Goal: Task Accomplishment & Management: Use online tool/utility

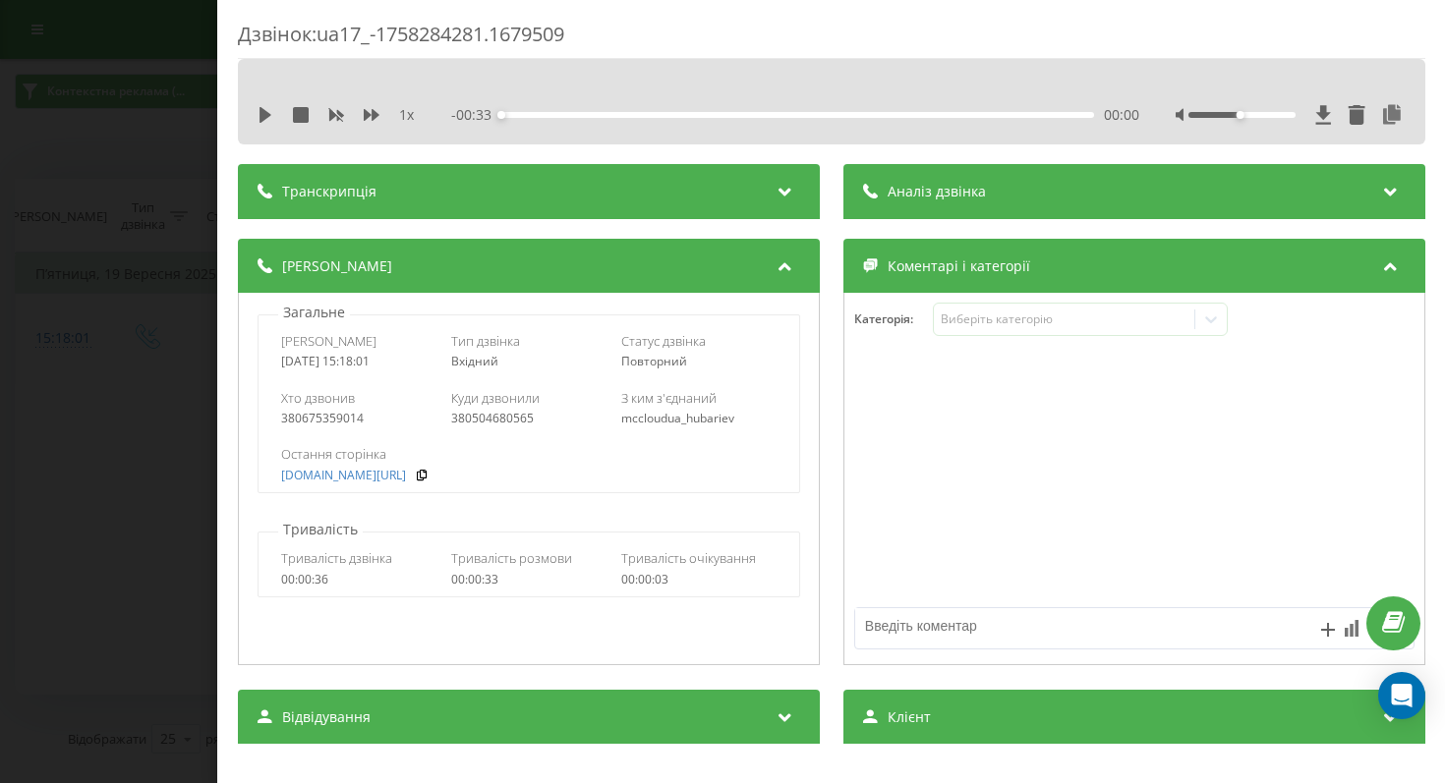
scroll to position [240, 0]
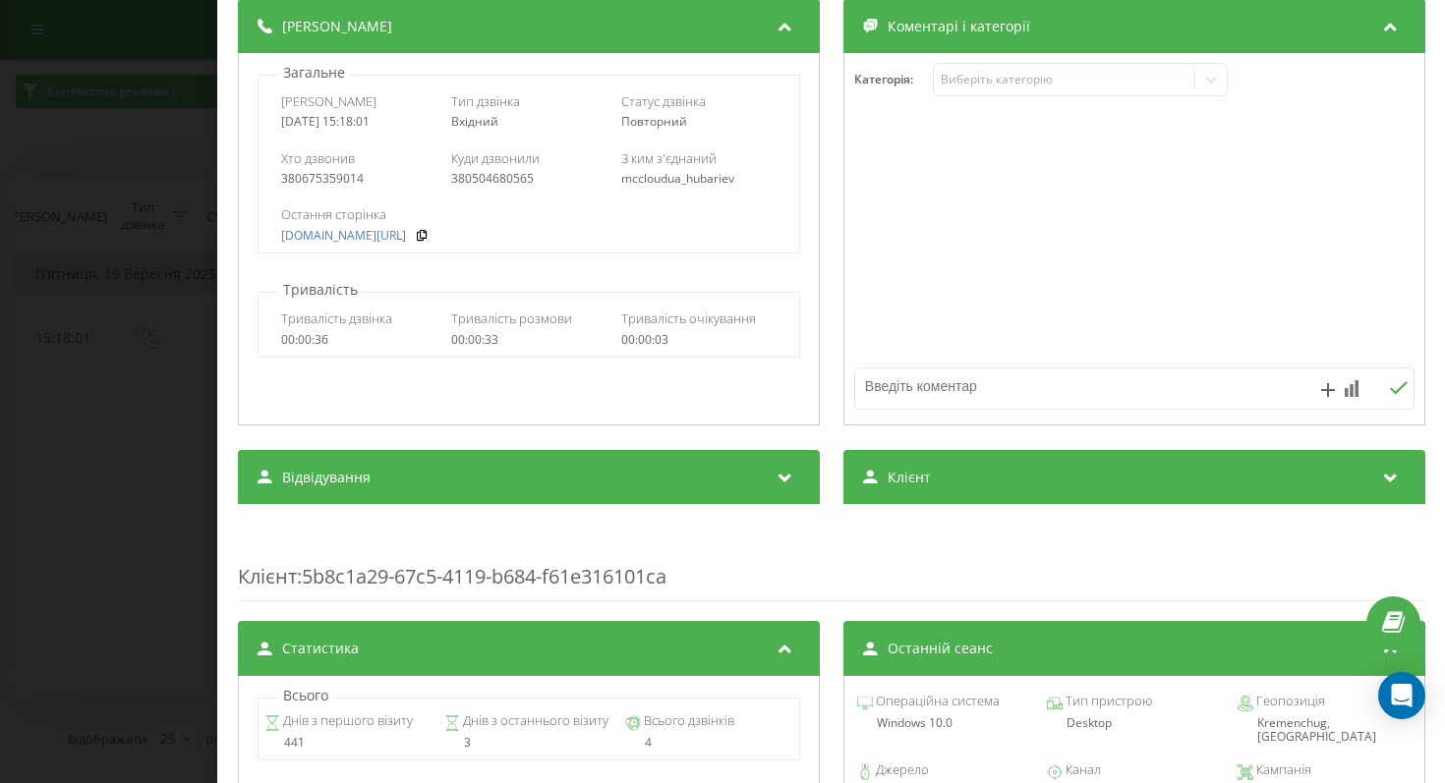
click at [136, 319] on div "Дзвінок : ua17_-1758284281.1679509 1 x - 00:33 00:00 00:00 Транскрипція Для AI-…" at bounding box center [722, 391] width 1445 height 783
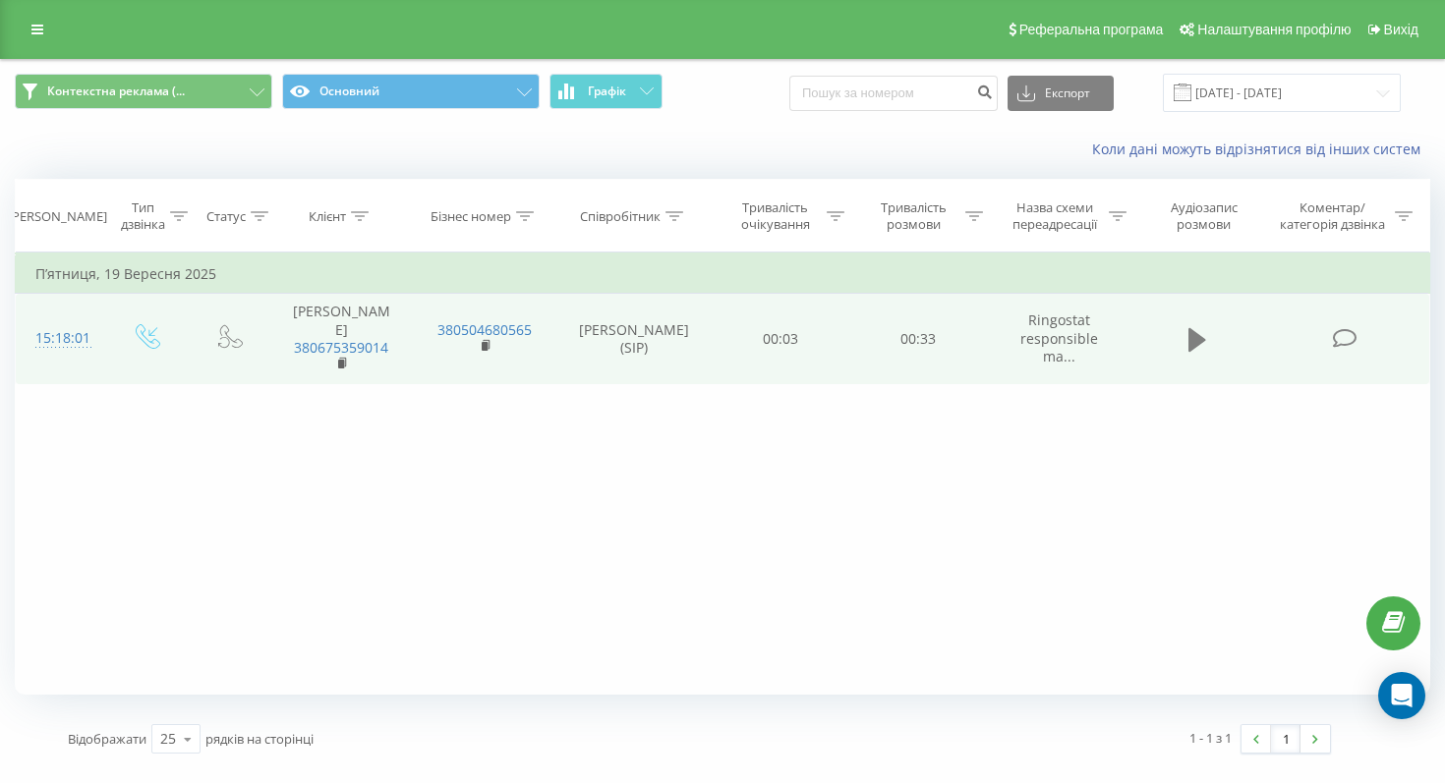
click at [1196, 333] on icon at bounding box center [1197, 340] width 18 height 24
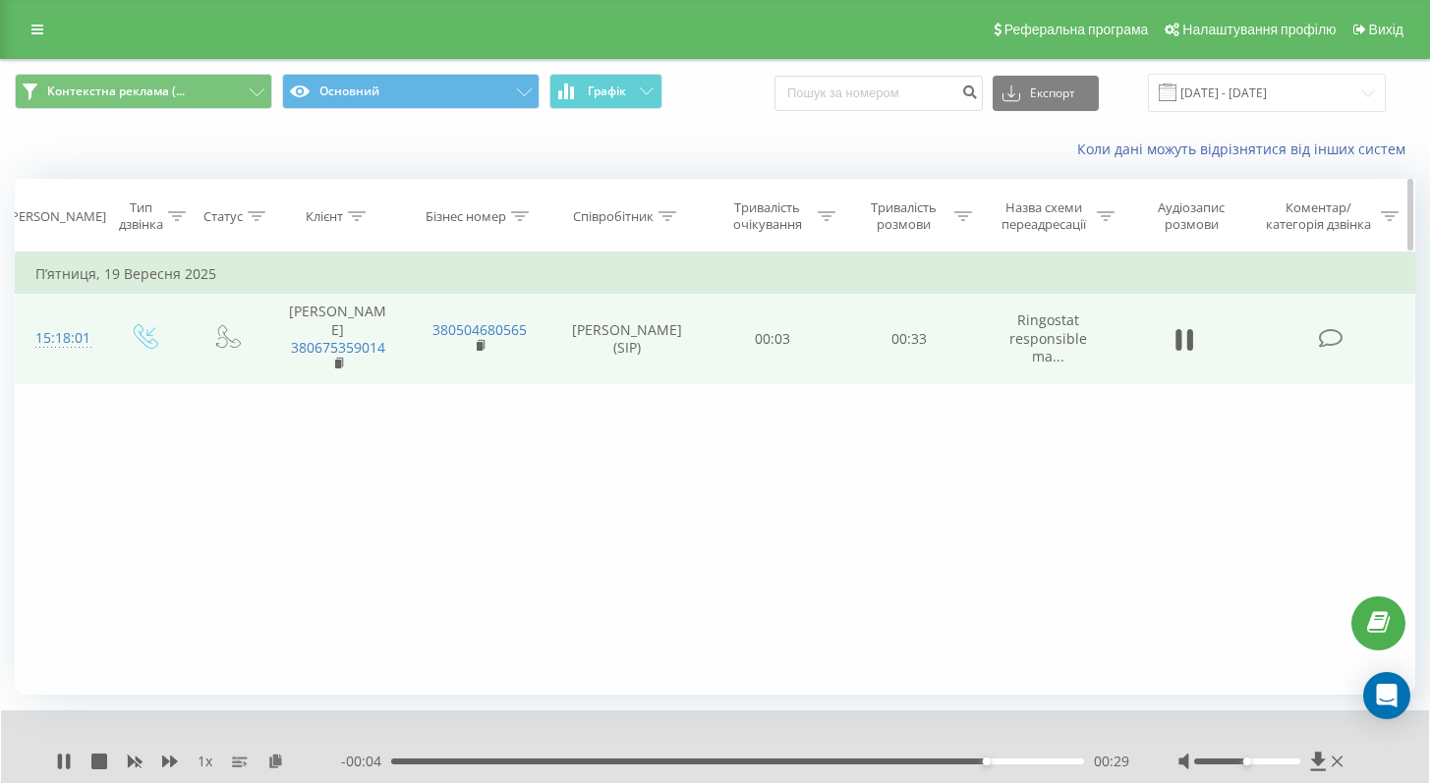
click at [189, 217] on div "Тип дзвінка" at bounding box center [146, 216] width 87 height 33
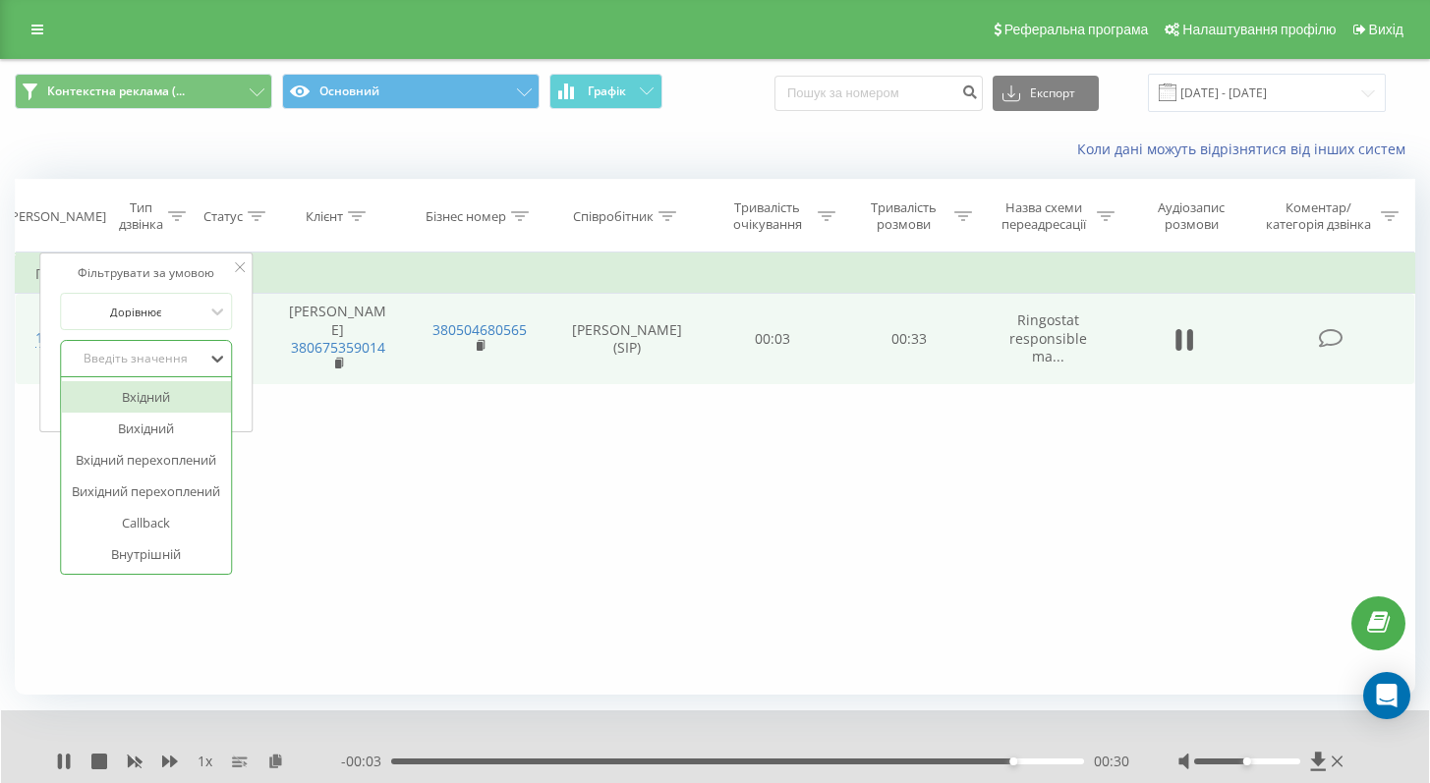
click at [159, 363] on div "Введіть значення" at bounding box center [136, 359] width 140 height 16
click at [161, 395] on div "Вхідний" at bounding box center [146, 396] width 171 height 31
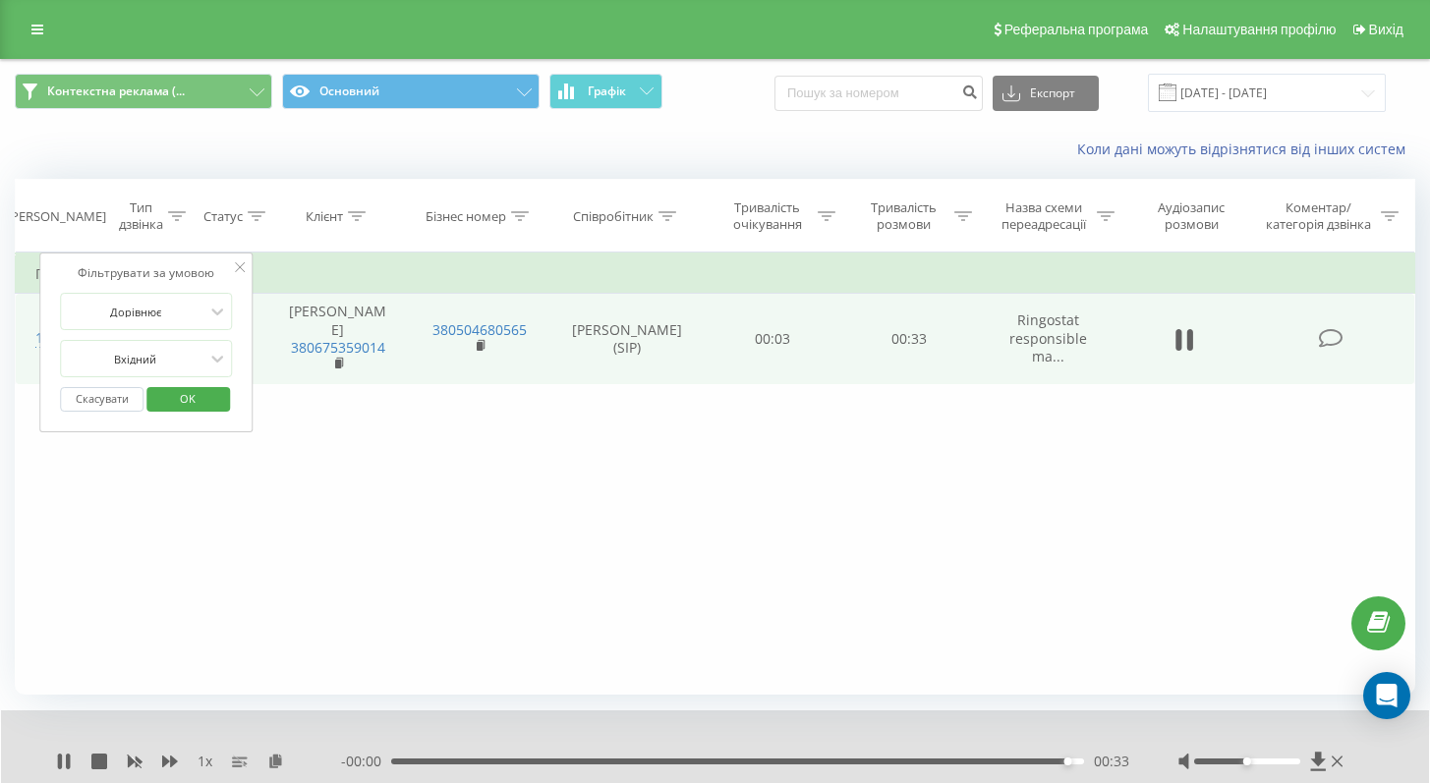
click at [172, 399] on span "OK" at bounding box center [187, 398] width 55 height 30
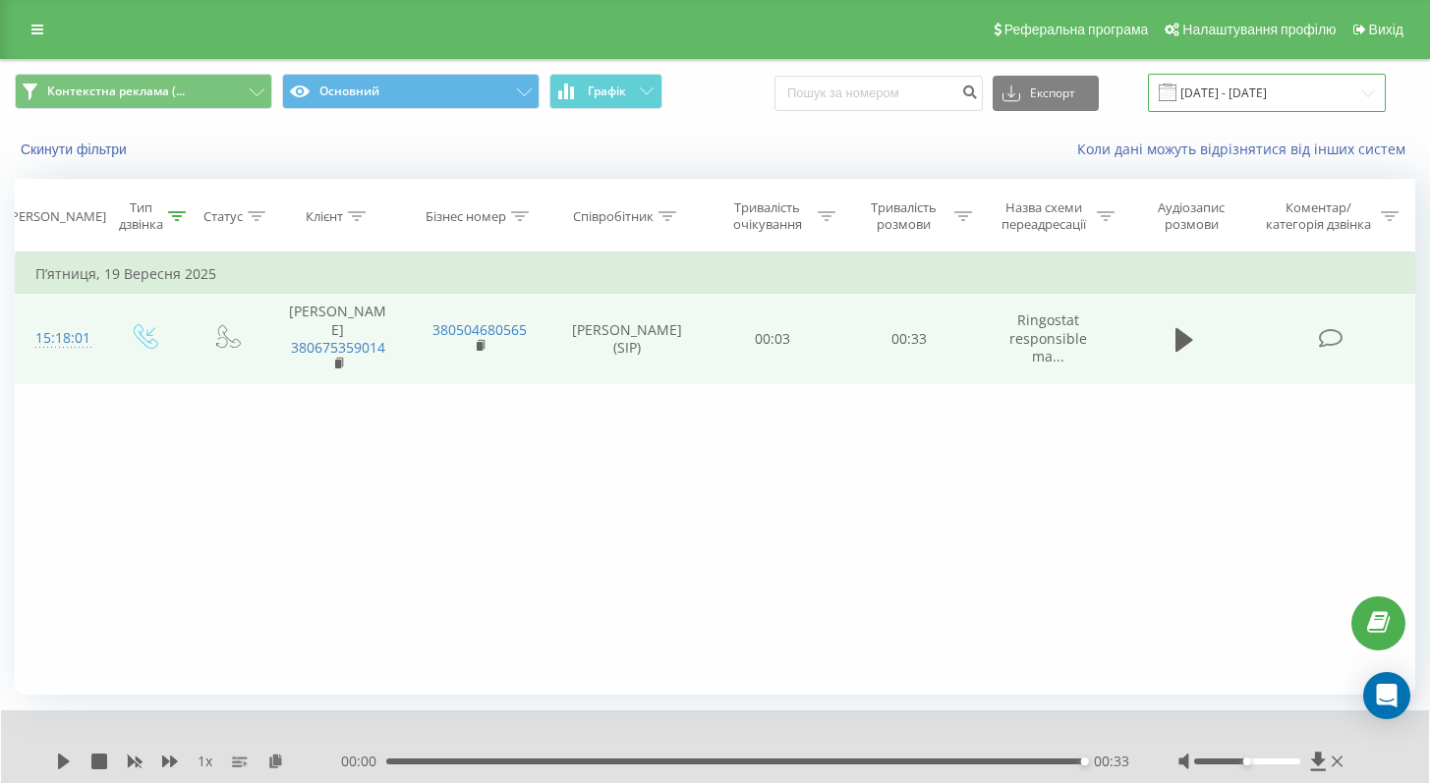
click at [1288, 97] on input "18.09.2025 - 22.09.2025" at bounding box center [1267, 93] width 238 height 38
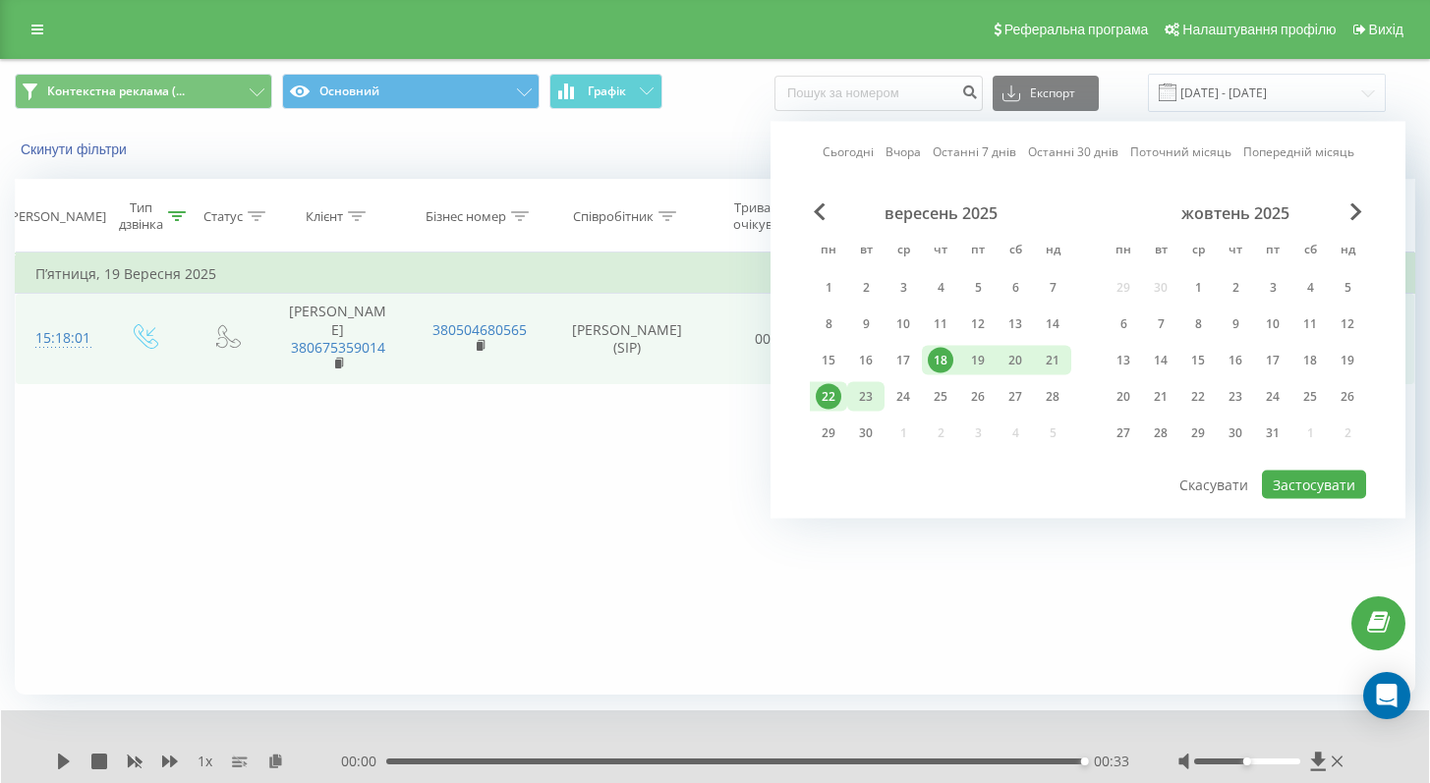
click at [862, 408] on div "23" at bounding box center [866, 397] width 26 height 26
click at [1281, 493] on button "Застосувати" at bounding box center [1314, 485] width 104 height 29
type input "23.09.2025 - 23.09.2025"
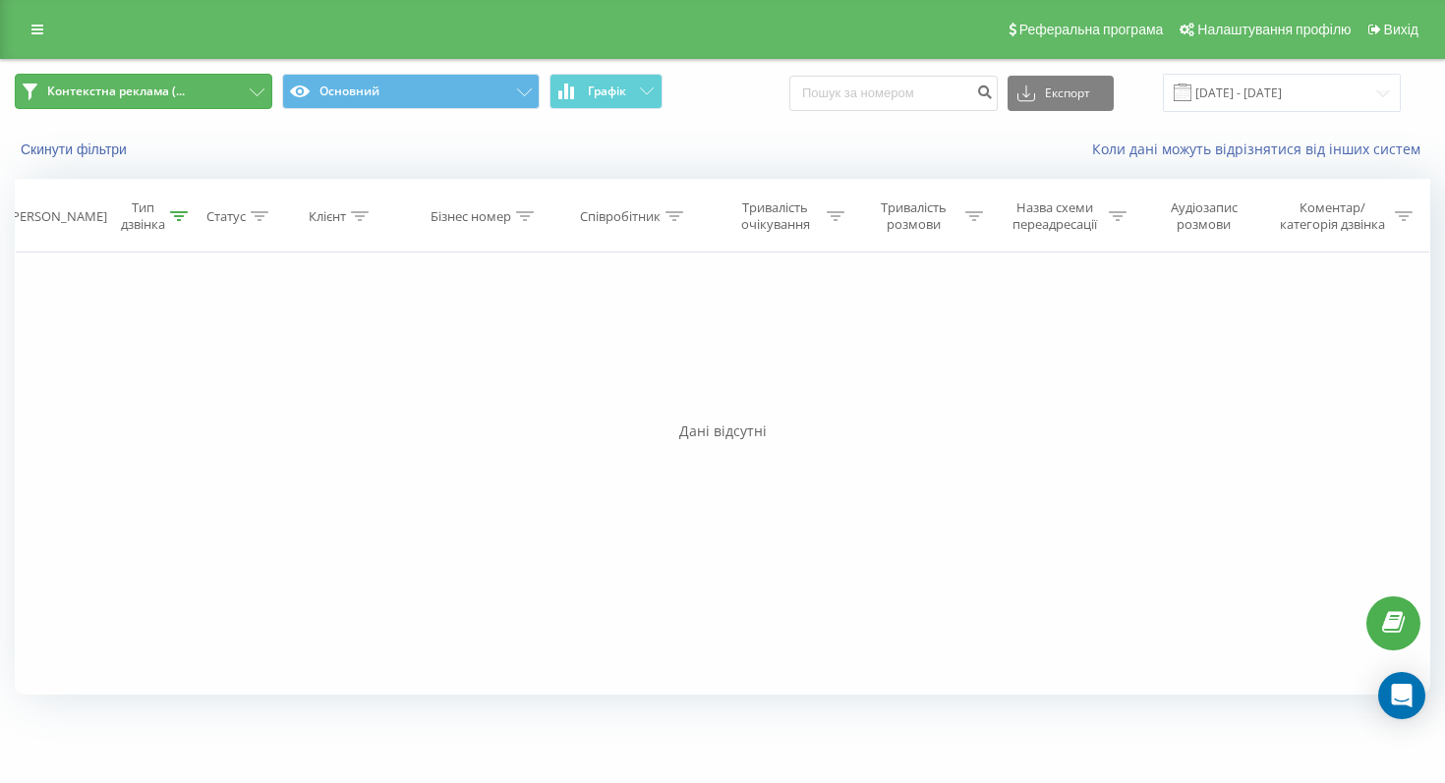
click at [205, 97] on button "Контекстна реклама (..." at bounding box center [143, 91] width 257 height 35
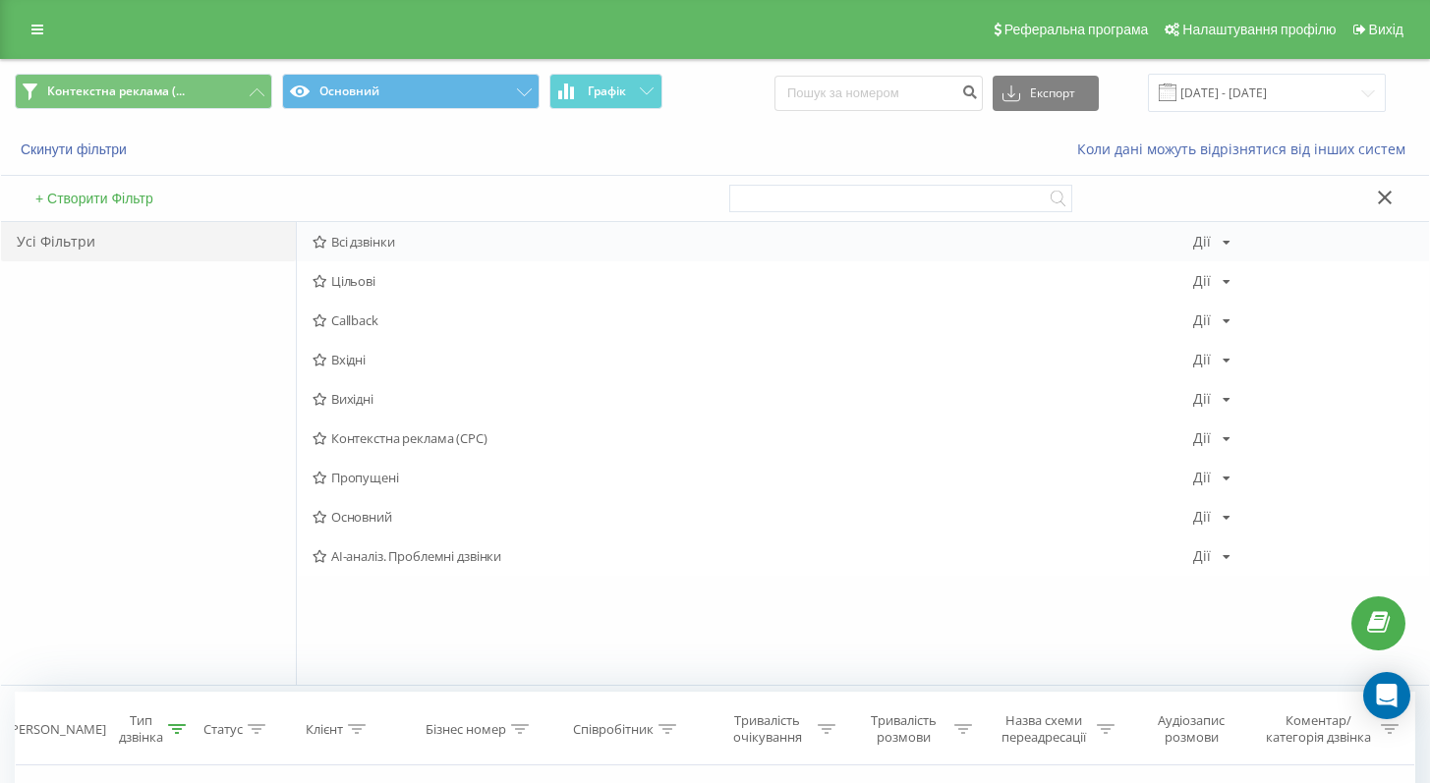
click at [382, 251] on div "Всі дзвінки Дії Редагувати Копіювати Видалити За замовчуванням Поділитися" at bounding box center [863, 241] width 1132 height 39
click at [365, 235] on span "Всі дзвінки" at bounding box center [753, 242] width 881 height 14
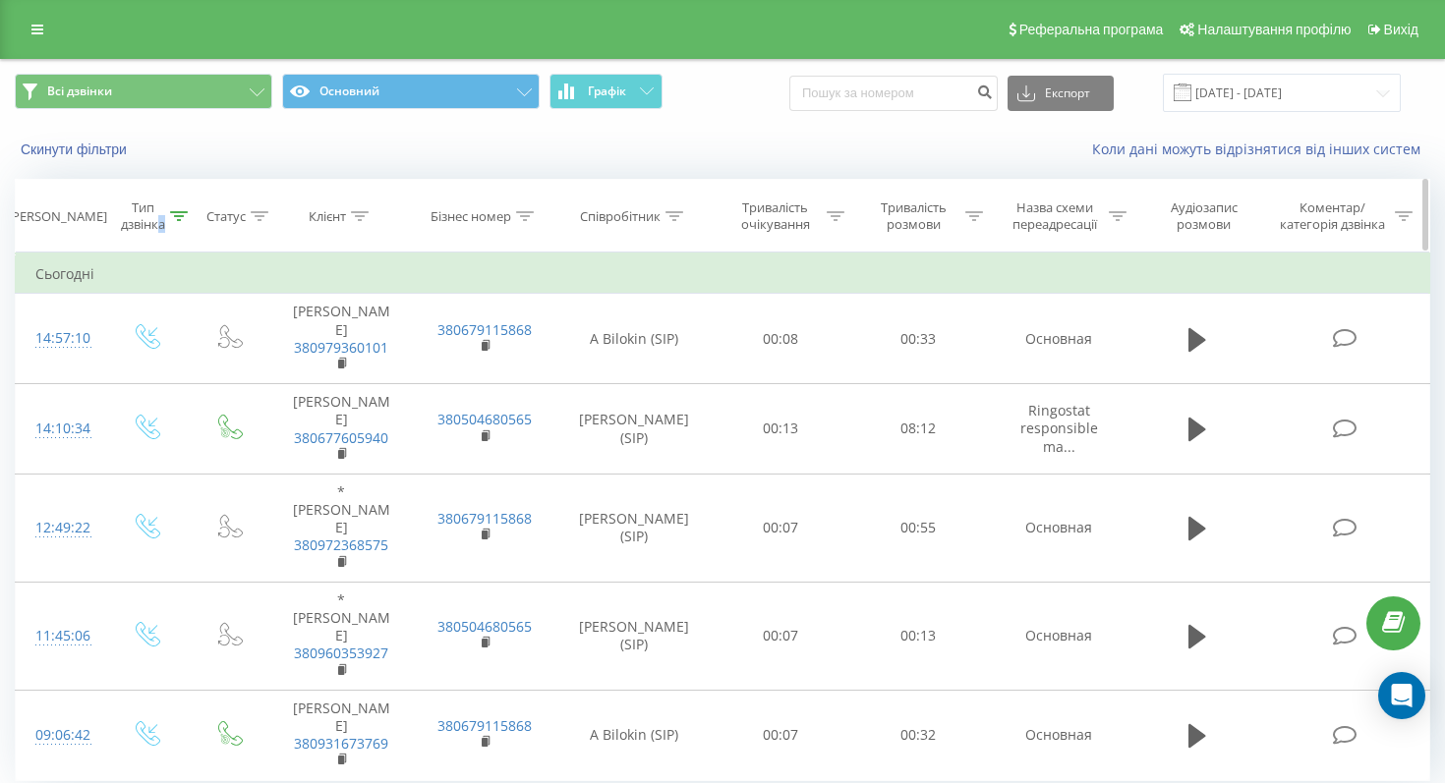
click at [161, 217] on div "Тип дзвінка" at bounding box center [143, 216] width 44 height 33
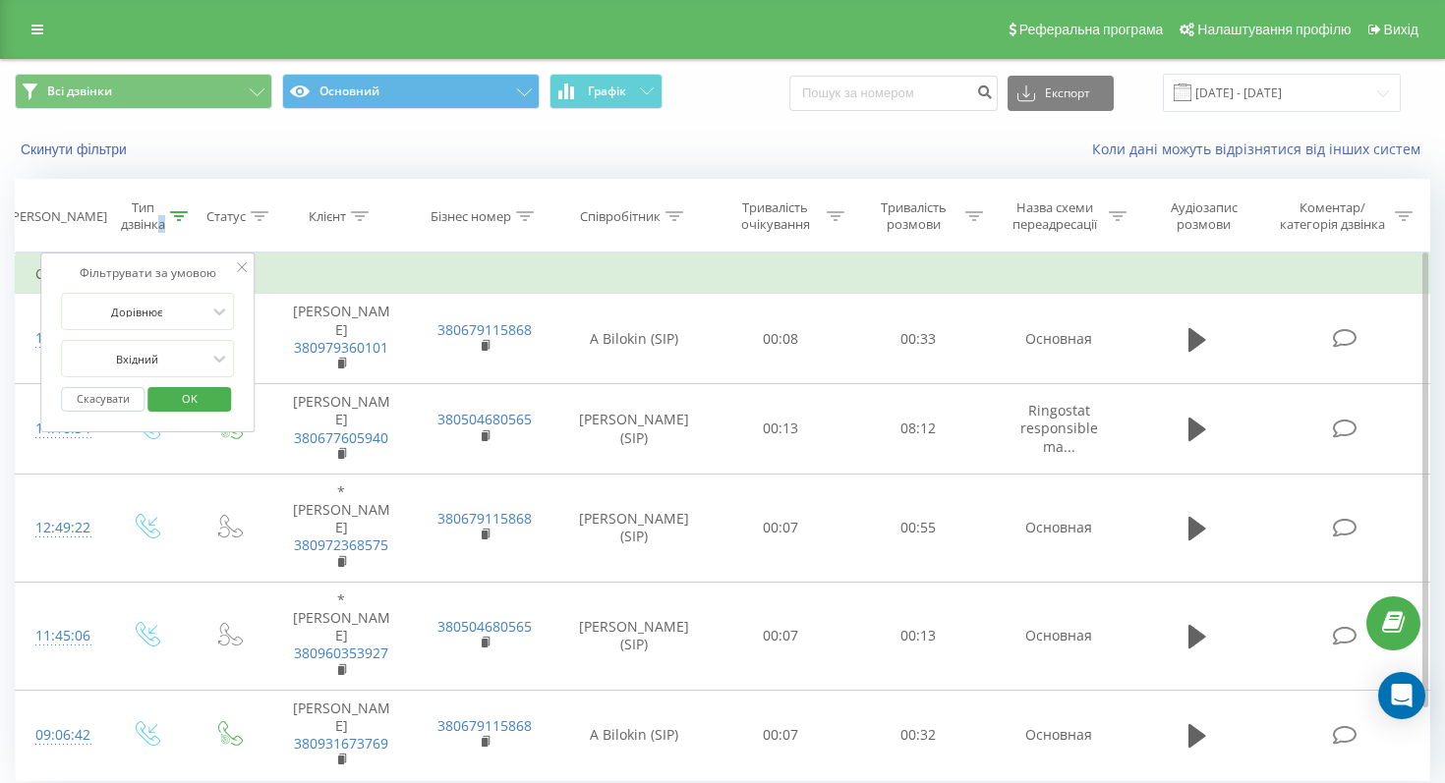
click at [187, 409] on span "OK" at bounding box center [189, 398] width 55 height 30
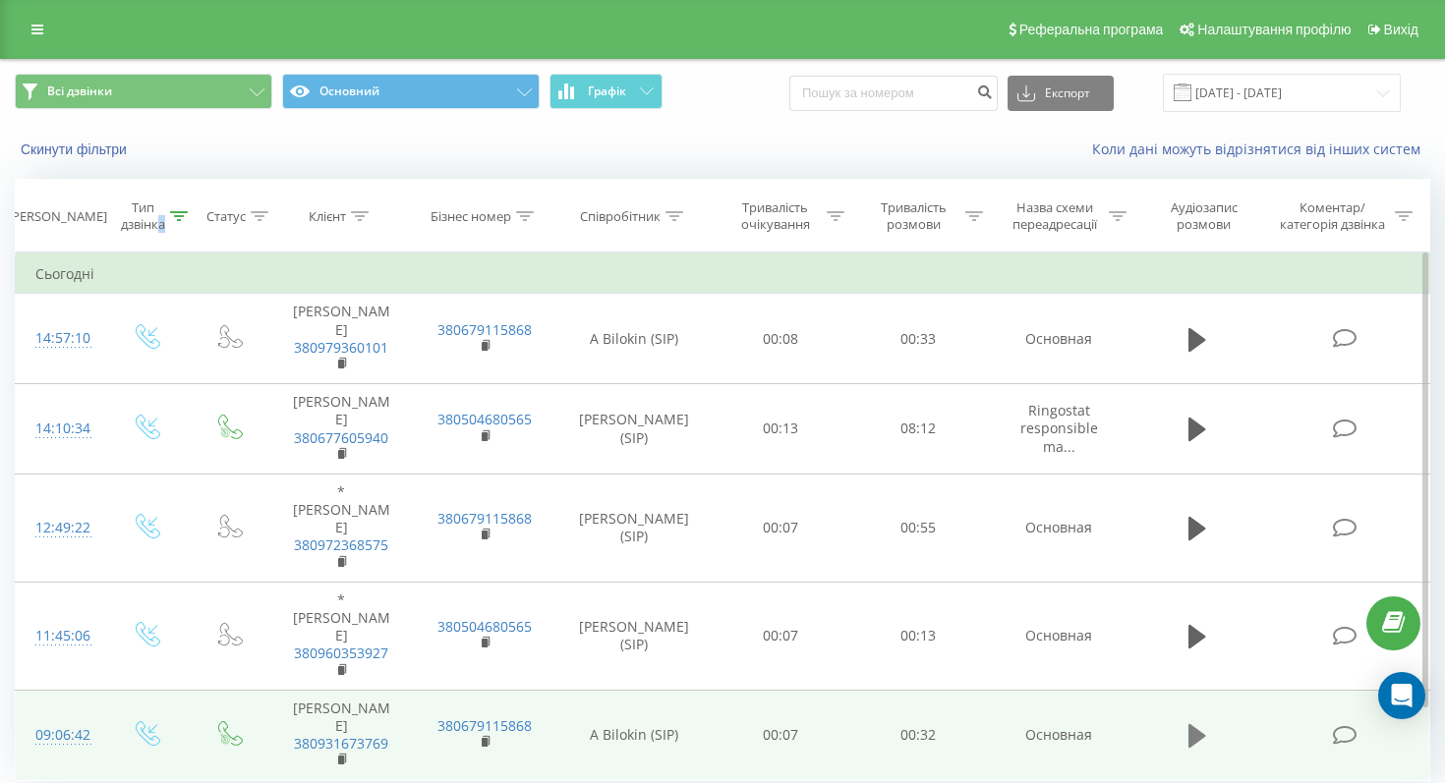
click at [1197, 724] on icon at bounding box center [1197, 736] width 18 height 24
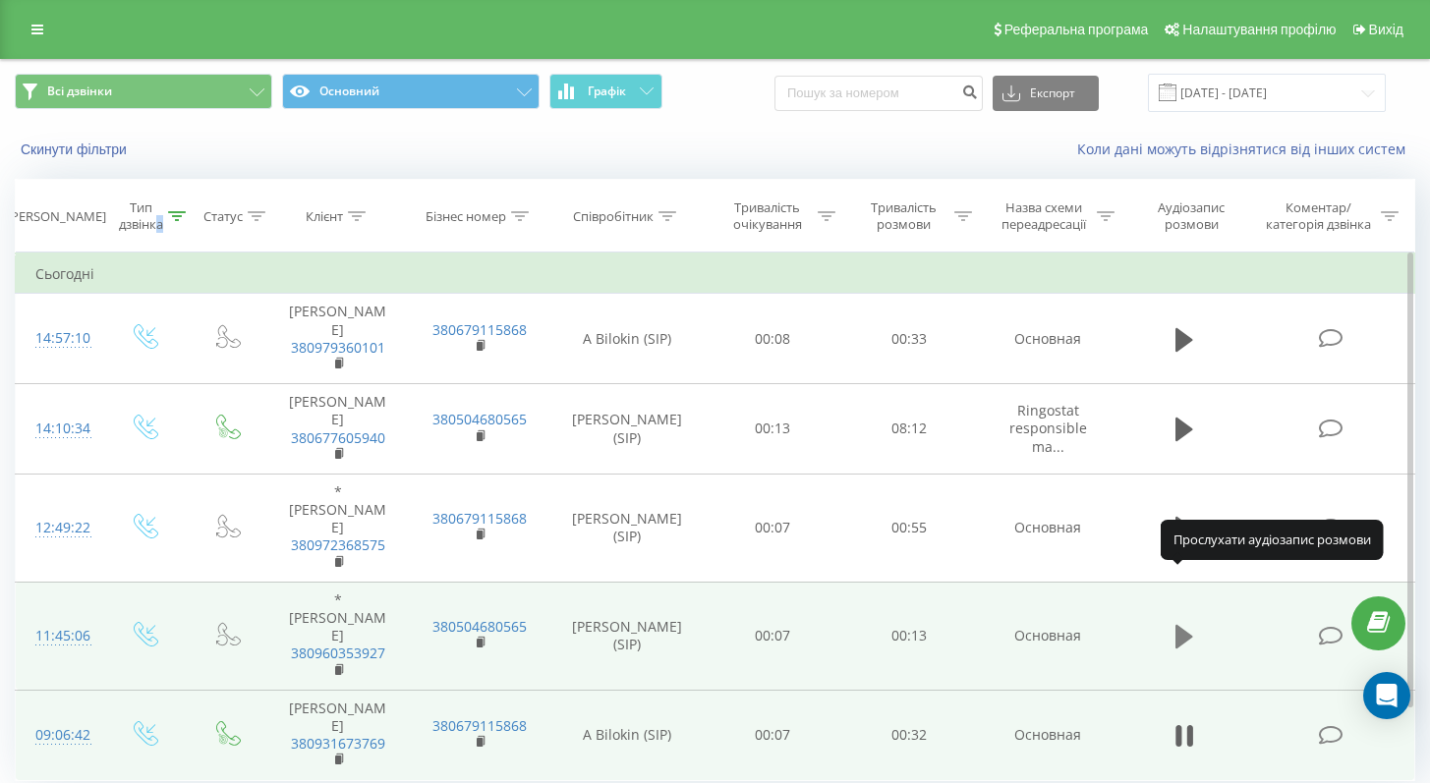
click at [1187, 623] on icon at bounding box center [1184, 637] width 18 height 28
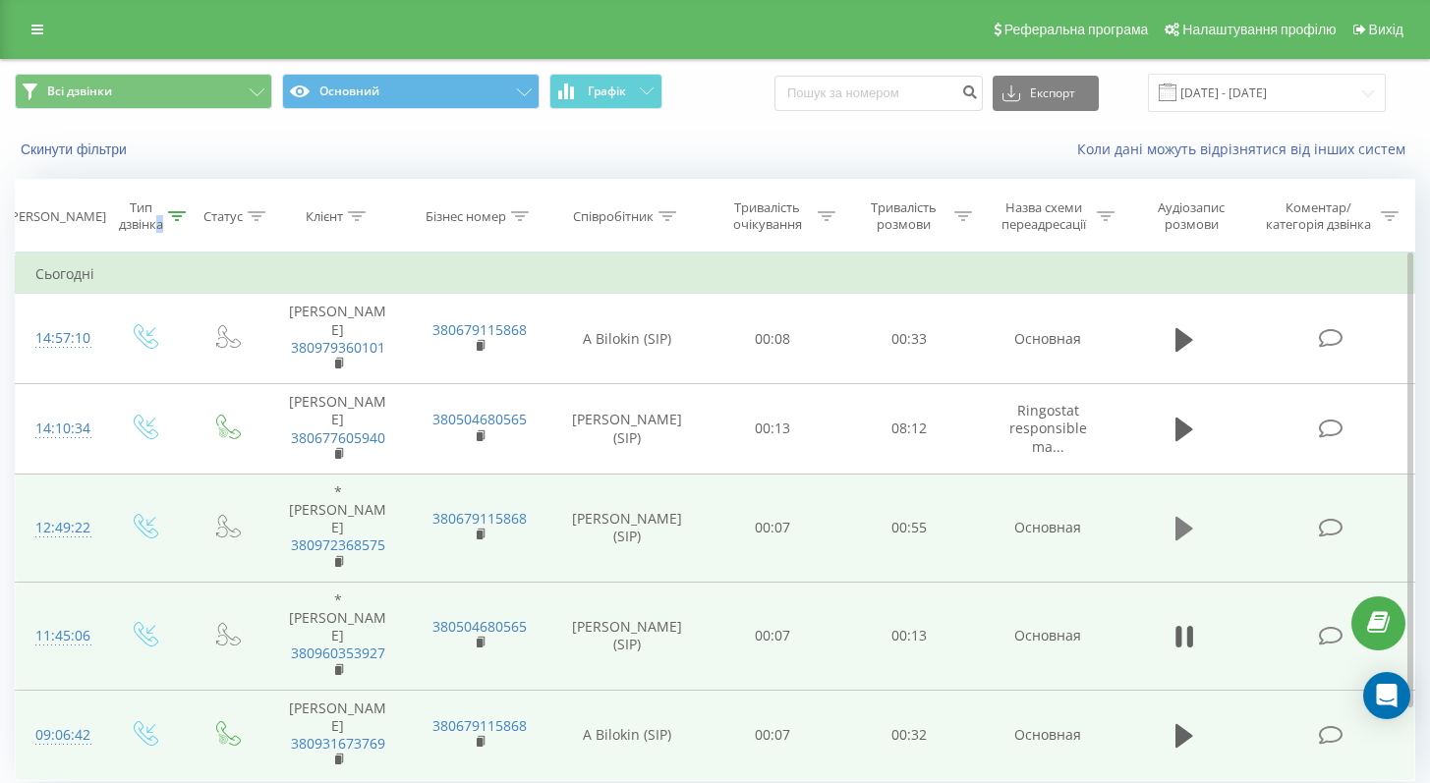
click at [1189, 517] on icon at bounding box center [1184, 529] width 18 height 24
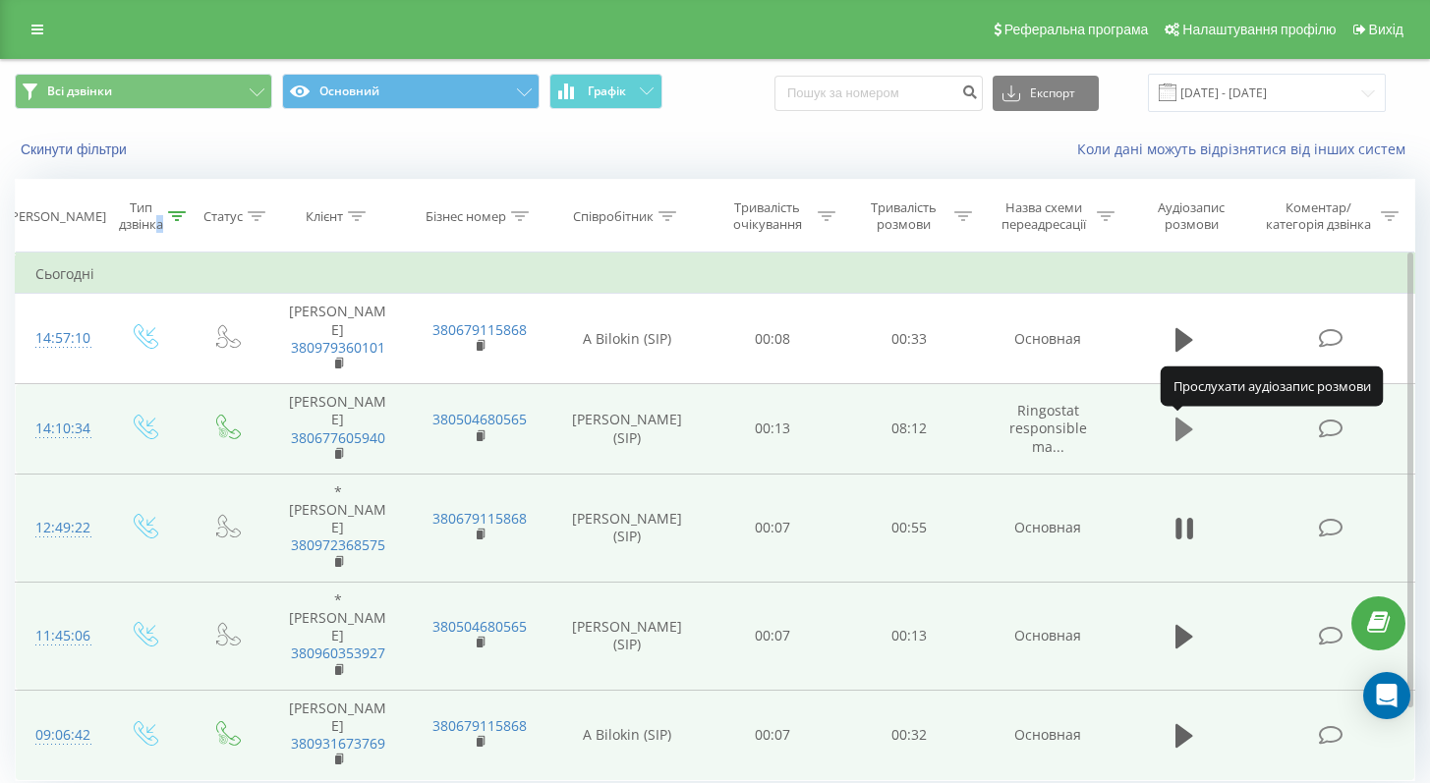
click at [1191, 441] on icon at bounding box center [1184, 430] width 18 height 28
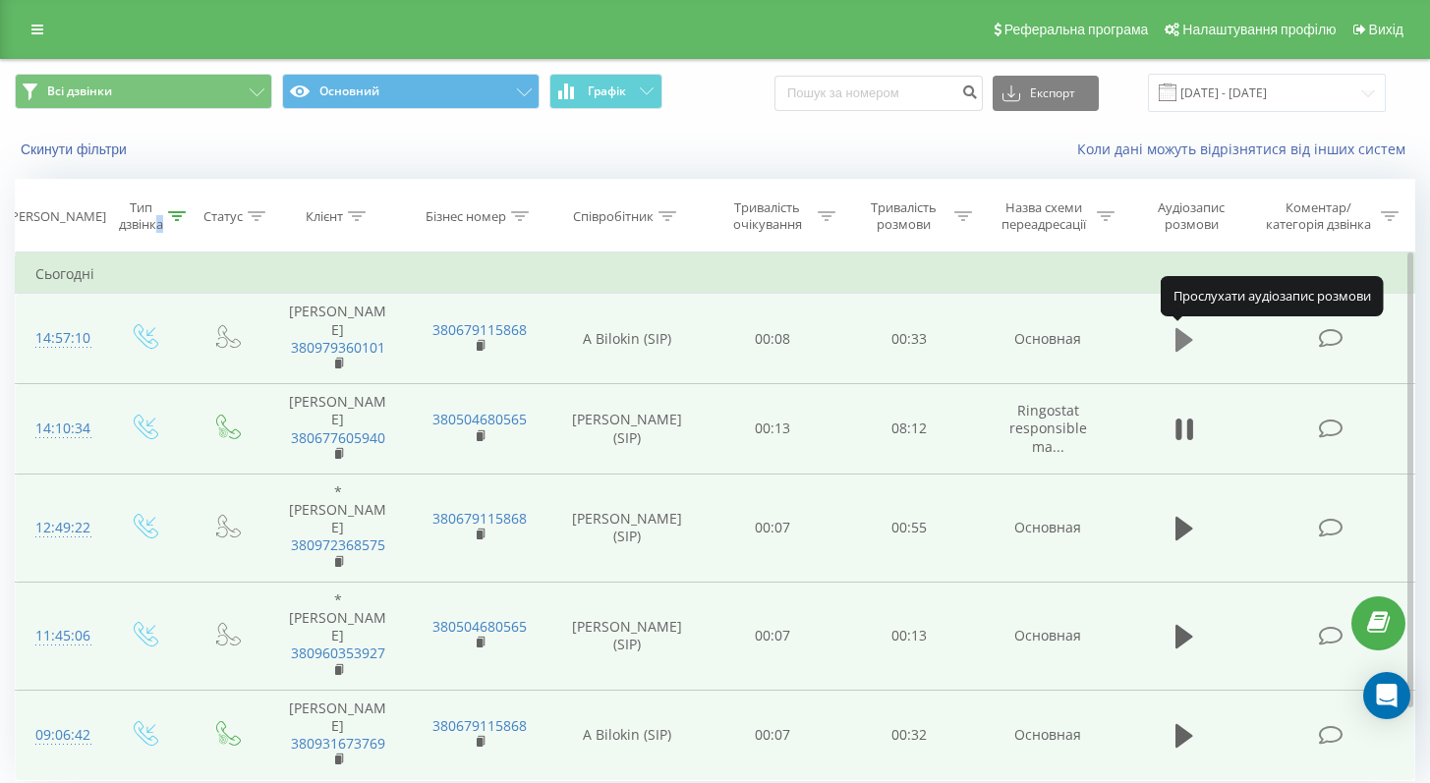
click at [1196, 350] on button at bounding box center [1184, 339] width 29 height 29
click at [1184, 343] on icon at bounding box center [1184, 340] width 18 height 28
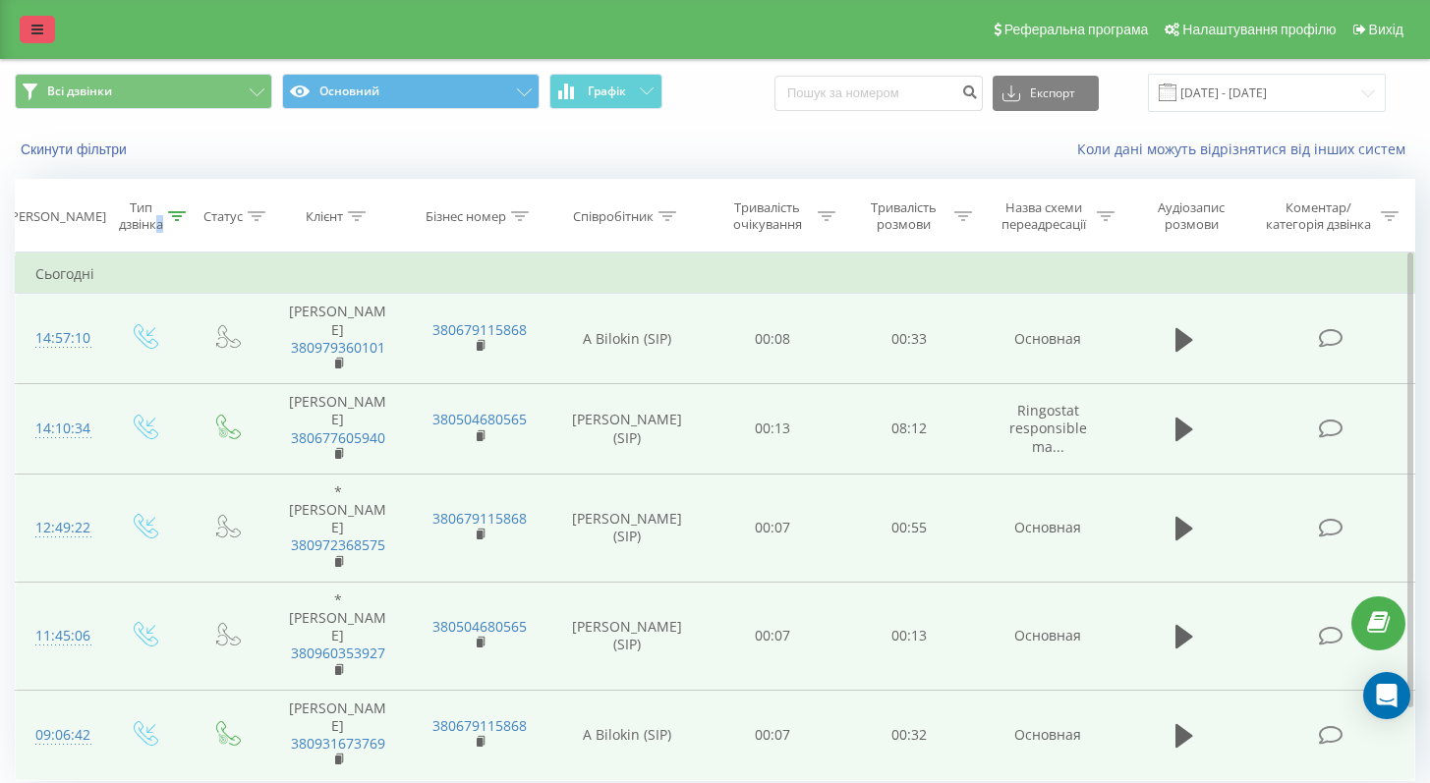
click at [36, 23] on icon at bounding box center [37, 30] width 12 height 14
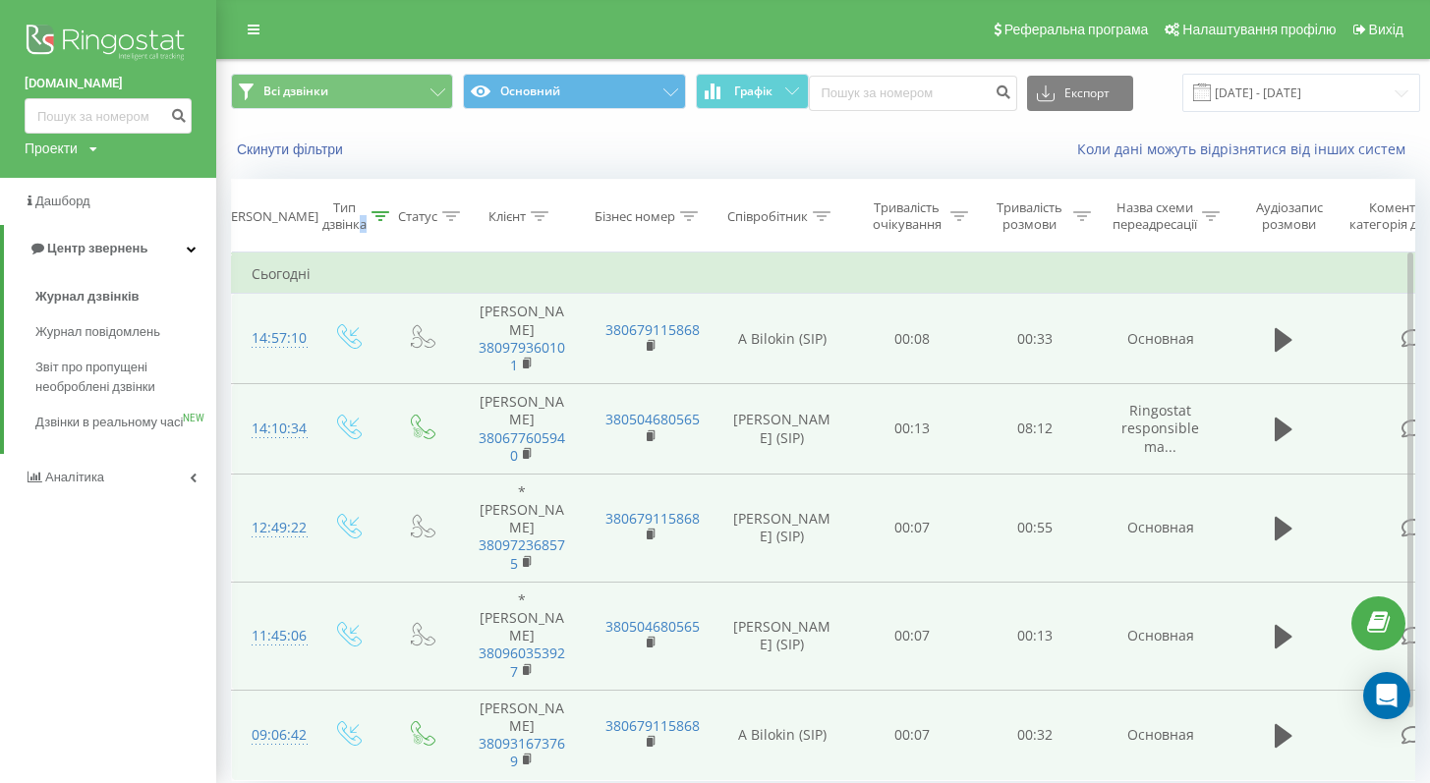
click at [89, 34] on img at bounding box center [108, 44] width 167 height 49
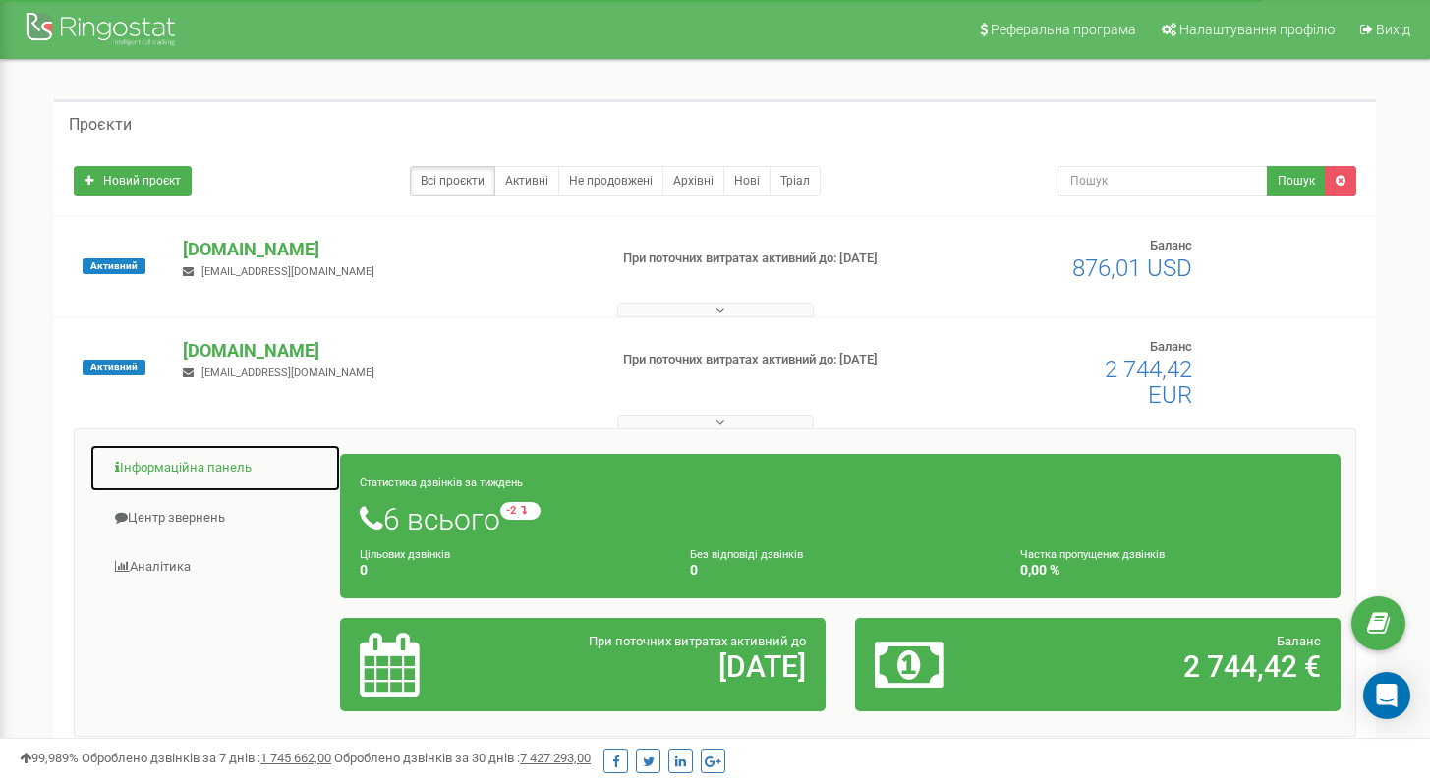
click at [195, 460] on link "Інформаційна панель" at bounding box center [215, 468] width 252 height 48
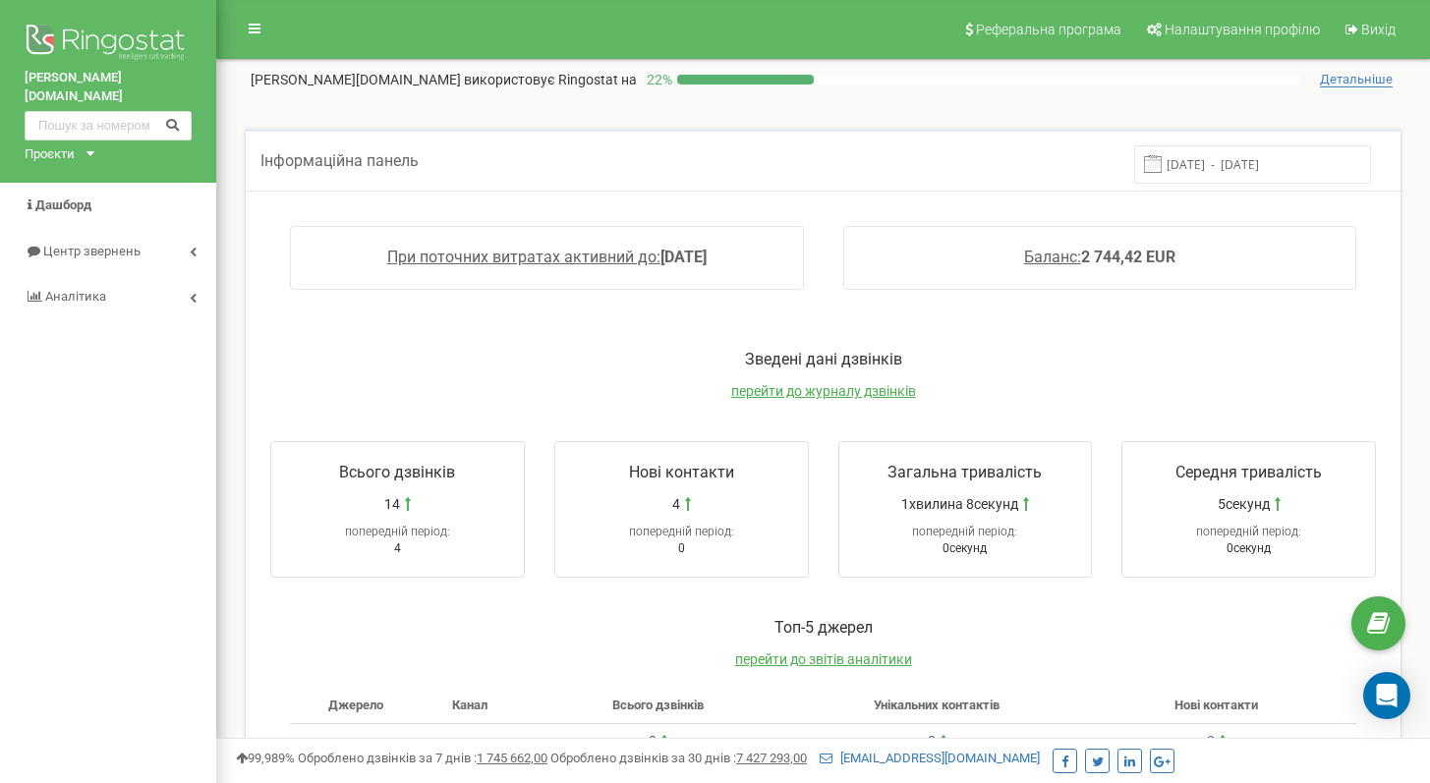
click at [1241, 153] on input "16.09.2025 - 23.09.2025" at bounding box center [1252, 164] width 237 height 38
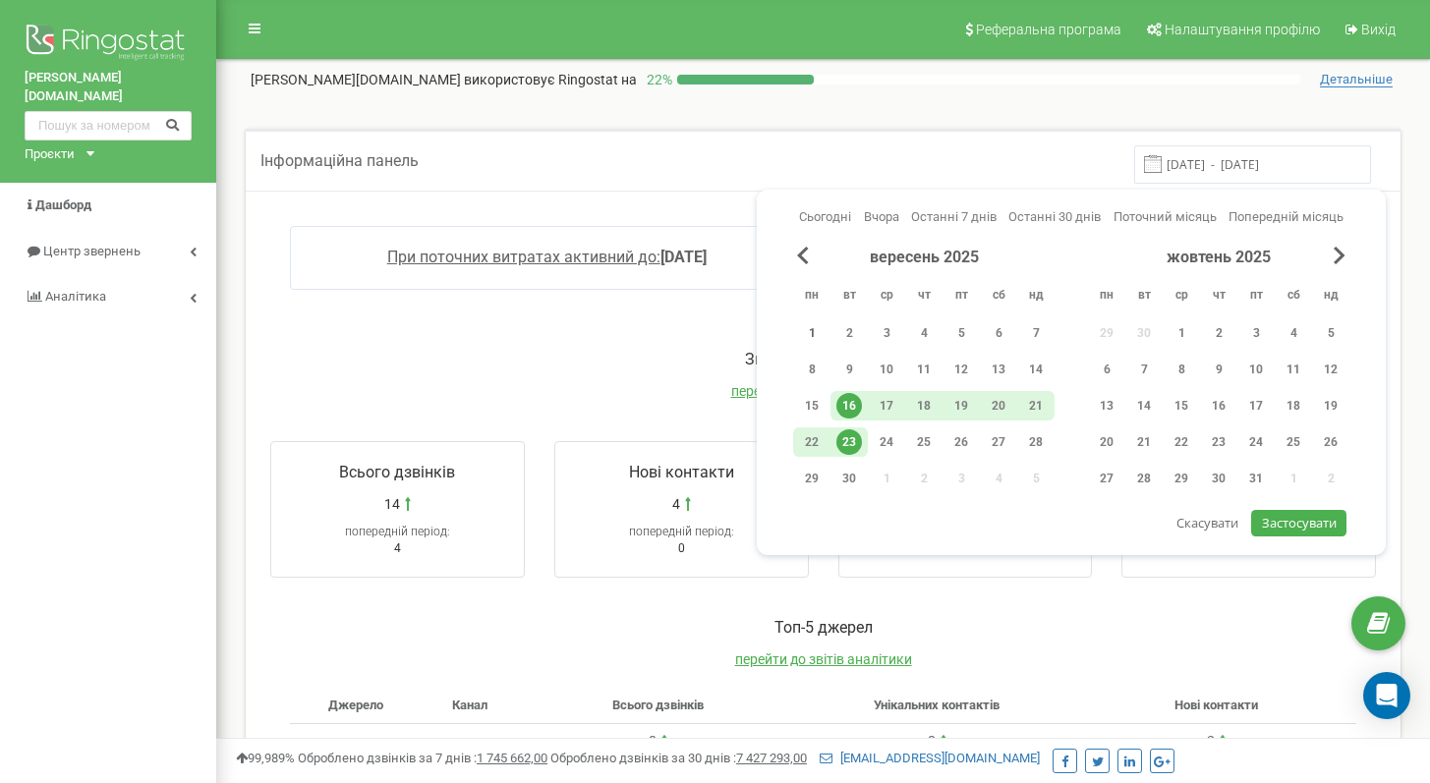
click at [818, 330] on div "1" at bounding box center [812, 333] width 26 height 26
click at [859, 441] on div "23" at bounding box center [849, 442] width 26 height 26
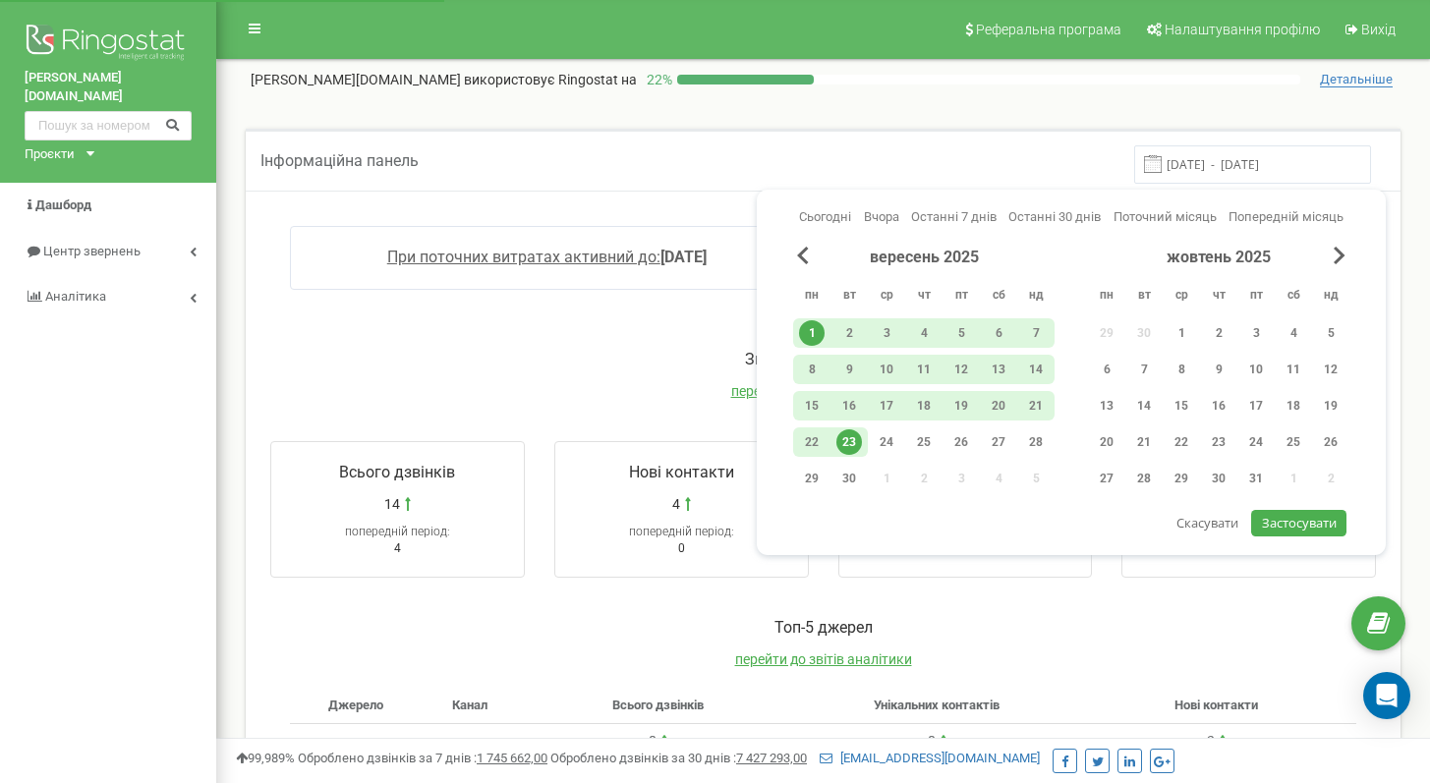
click at [1280, 522] on span "Застосувати" at bounding box center [1299, 523] width 75 height 18
type input "01.09.2025 - 23.09.2025"
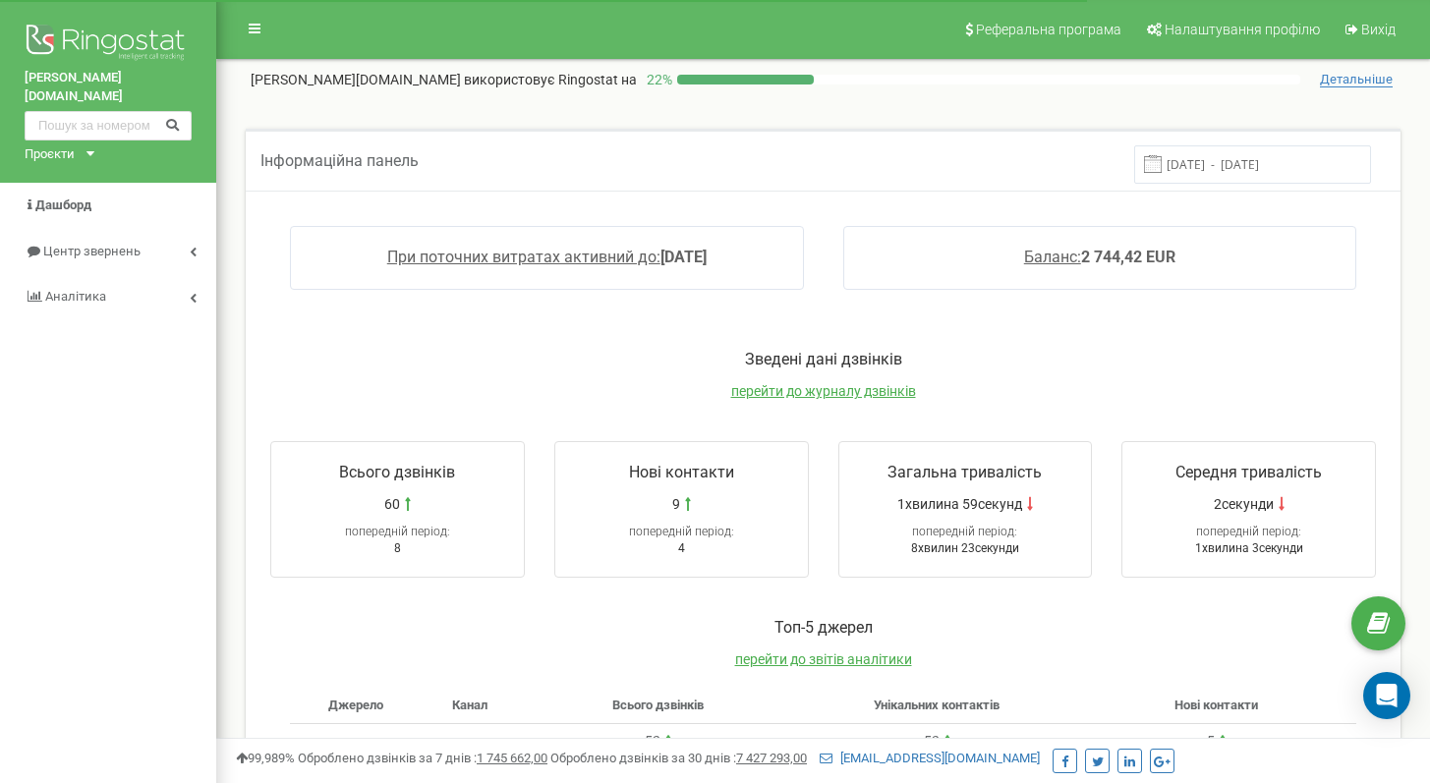
click at [820, 402] on div "Зведені дані дзвінків перейти до журналу дзвінків" at bounding box center [823, 385] width 1145 height 72
click at [820, 395] on span "перейти до журналу дзвінків" at bounding box center [823, 391] width 185 height 16
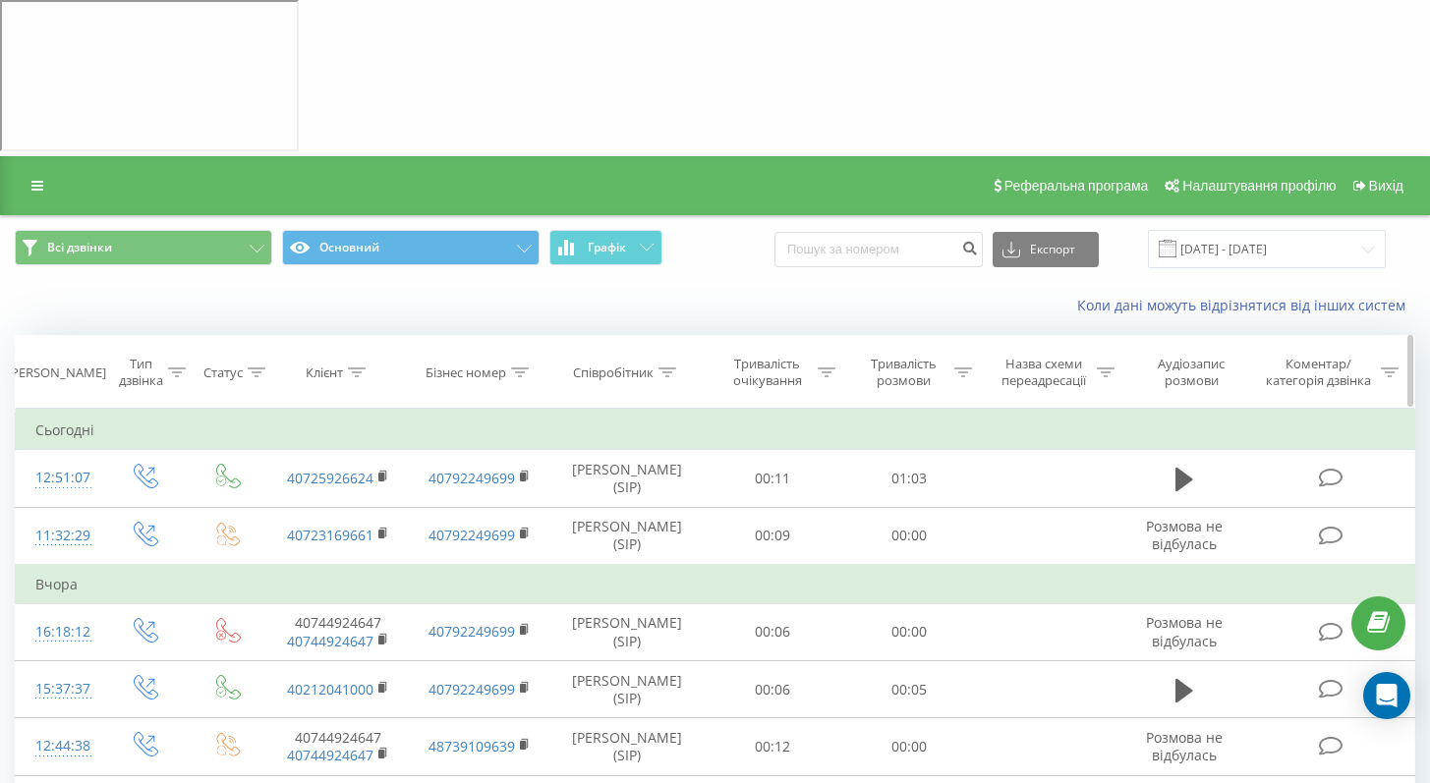
click at [168, 356] on div "Тип дзвінка" at bounding box center [152, 372] width 67 height 33
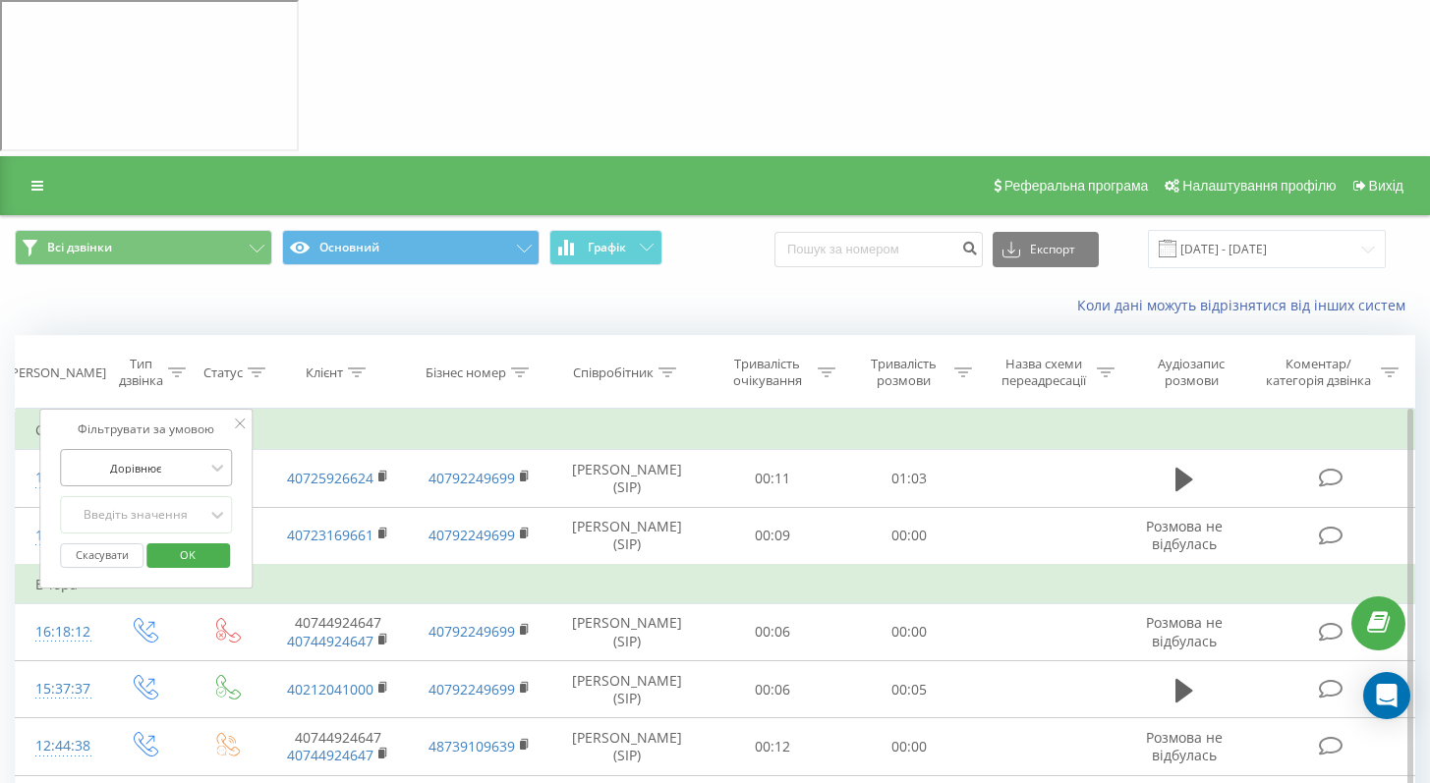
click at [162, 459] on div at bounding box center [136, 468] width 140 height 19
click at [165, 490] on div "Дорівнює" at bounding box center [146, 505] width 171 height 31
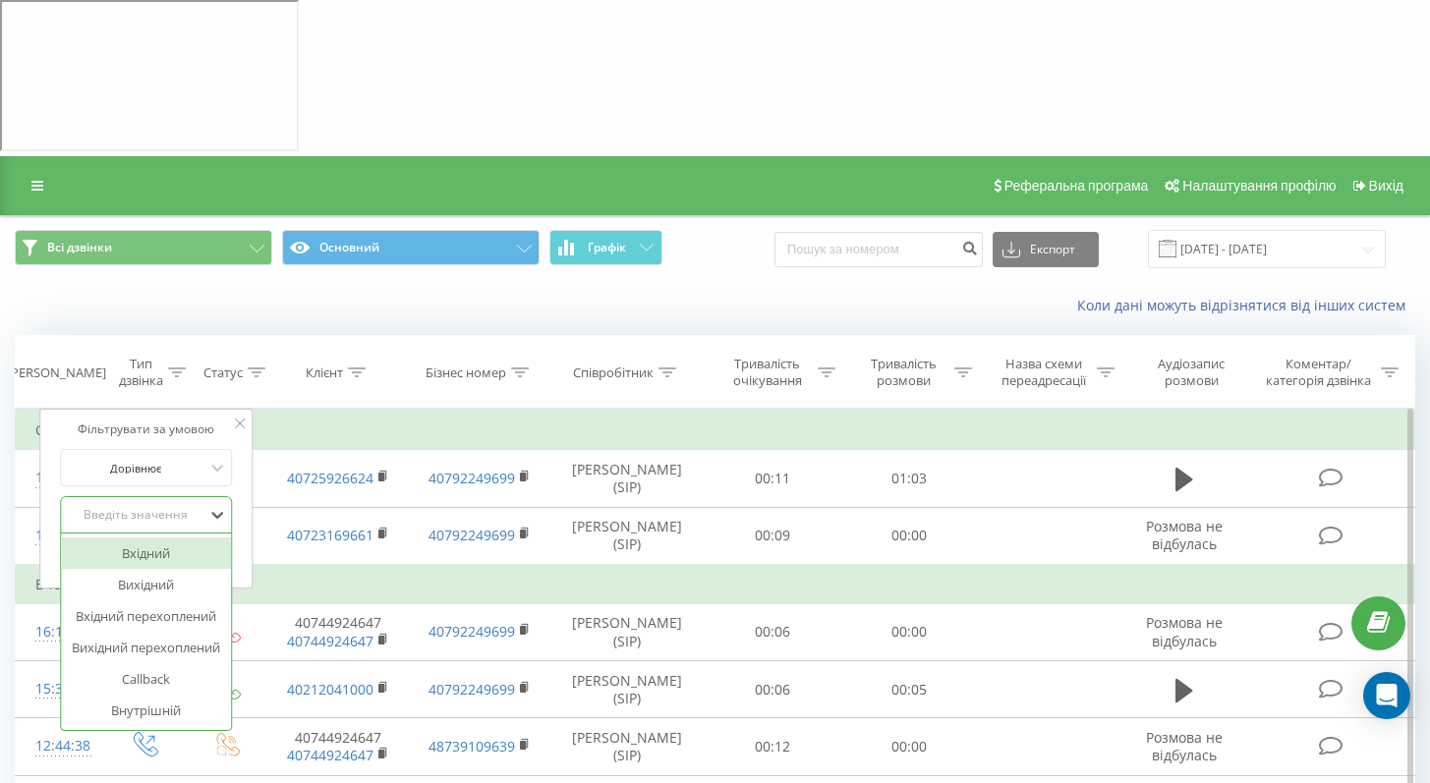
click at [169, 507] on div "Введіть значення" at bounding box center [136, 515] width 140 height 16
click at [154, 538] on div "Вхідний" at bounding box center [146, 553] width 171 height 31
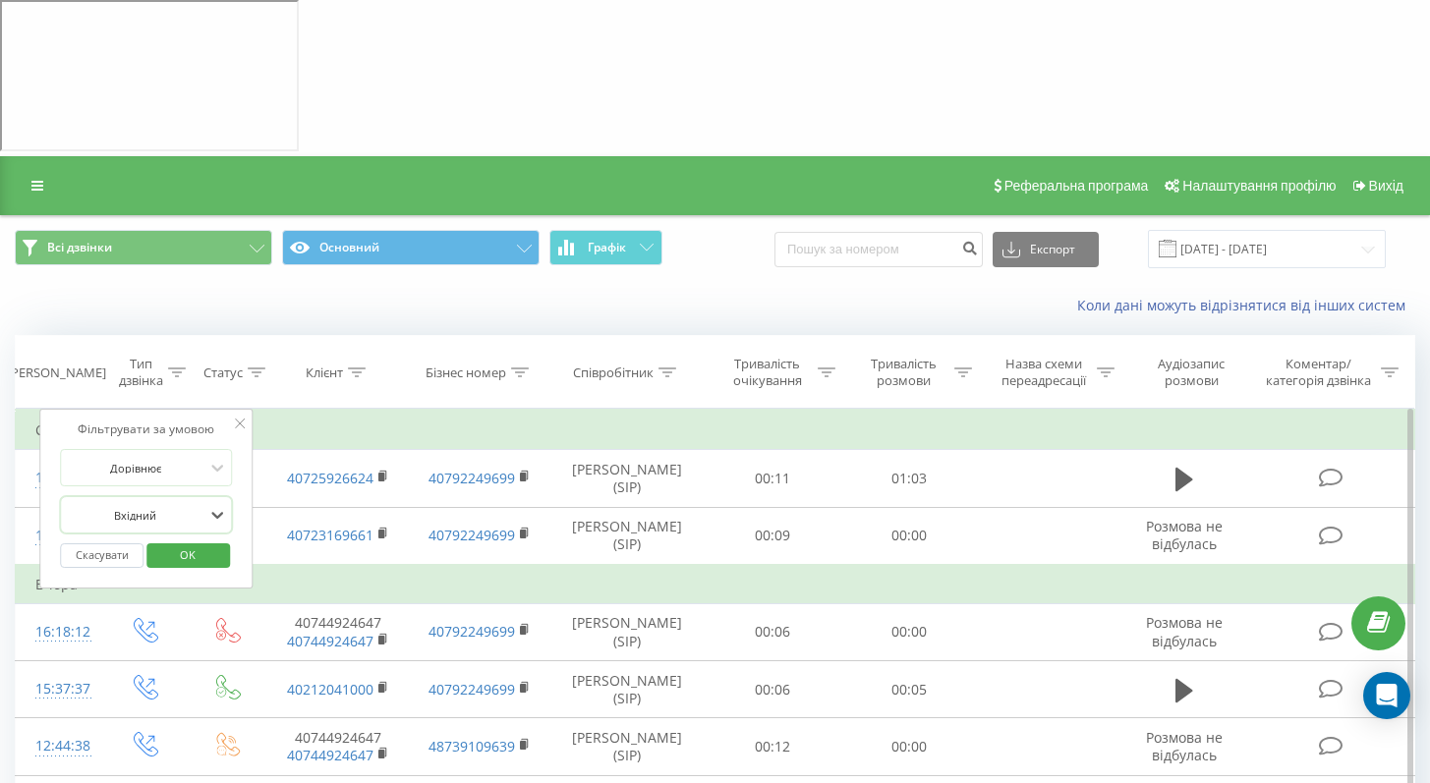
click at [180, 540] on span "OK" at bounding box center [187, 555] width 55 height 30
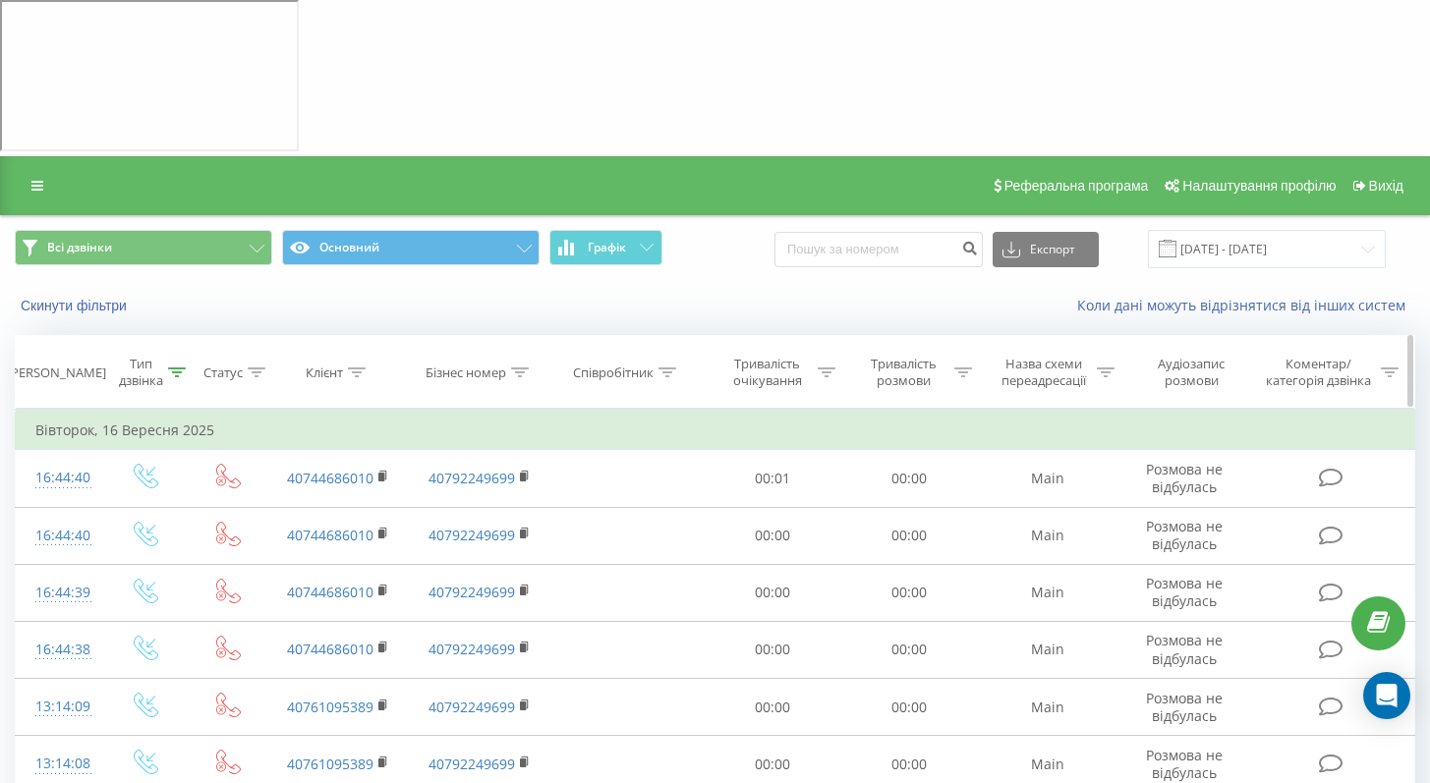
click at [173, 368] on icon at bounding box center [177, 373] width 18 height 10
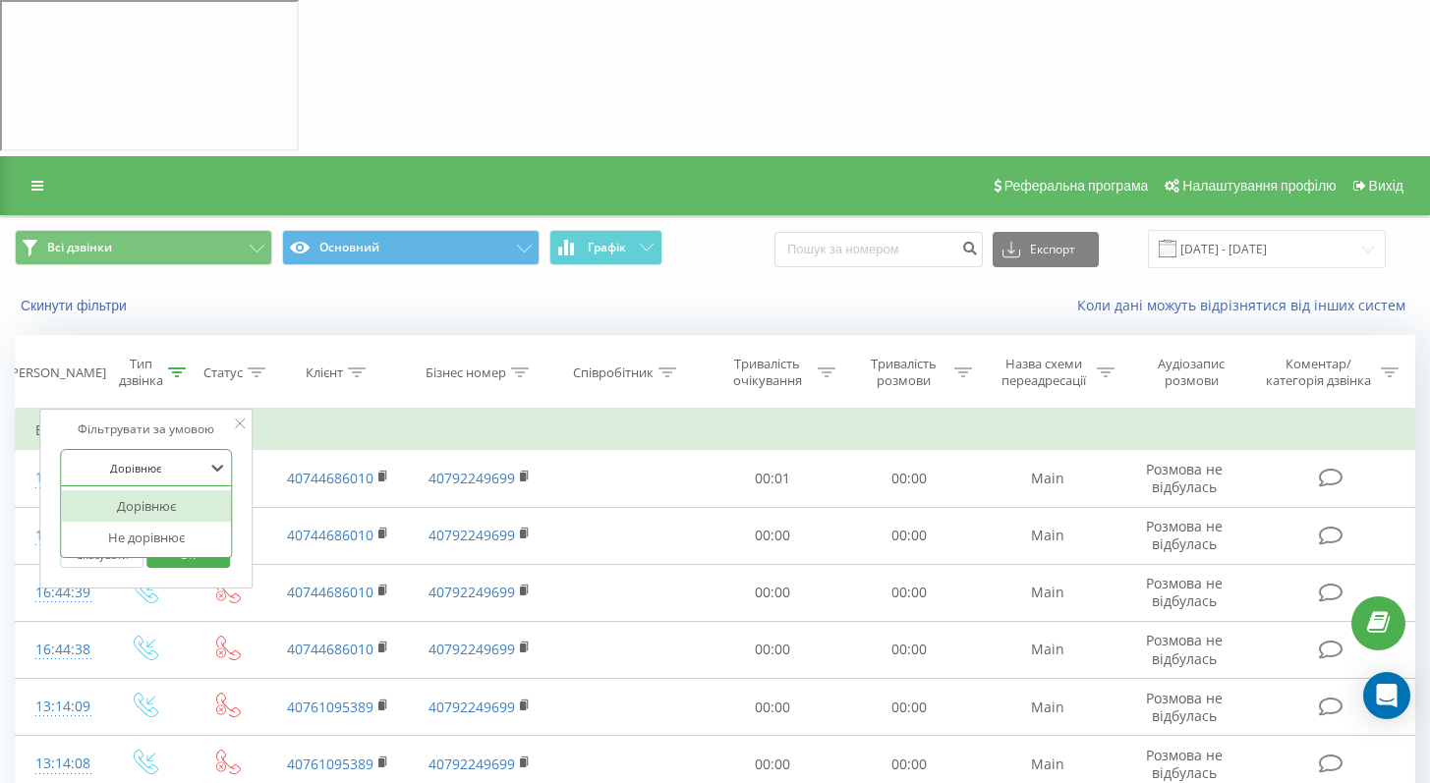
click at [173, 453] on div "Дорівнює" at bounding box center [135, 467] width 143 height 29
click at [173, 506] on div at bounding box center [136, 515] width 140 height 19
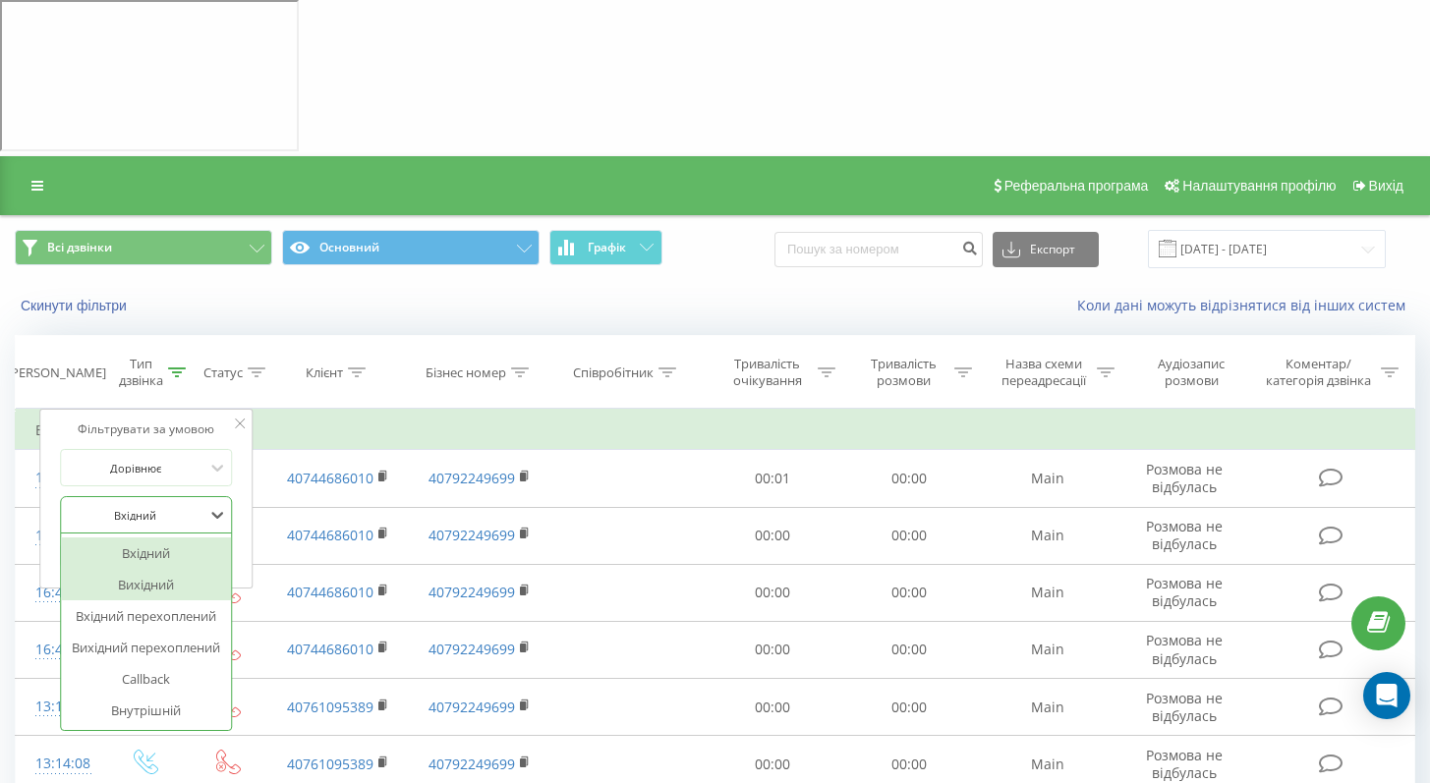
click at [165, 569] on div "Вихідний" at bounding box center [146, 584] width 171 height 31
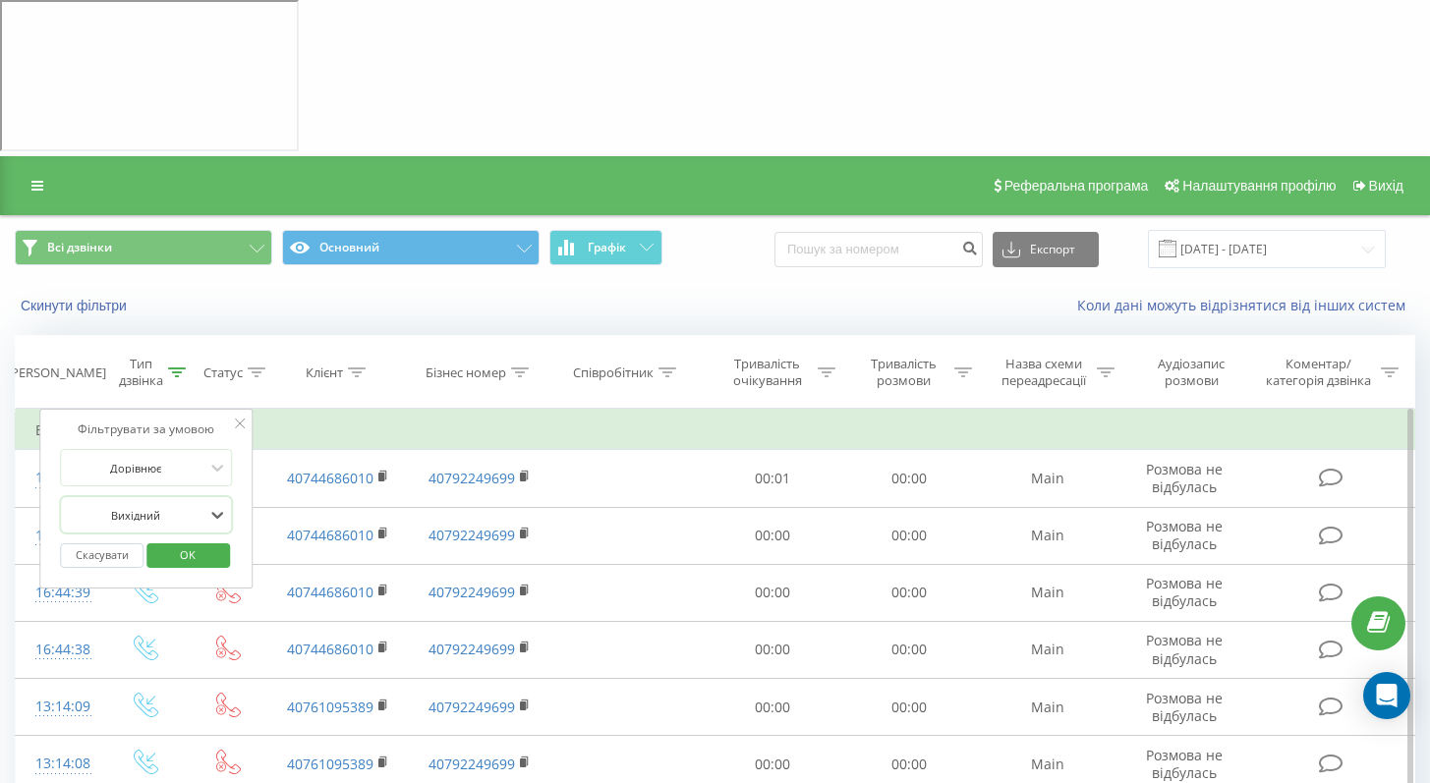
click at [189, 540] on span "OK" at bounding box center [187, 555] width 55 height 30
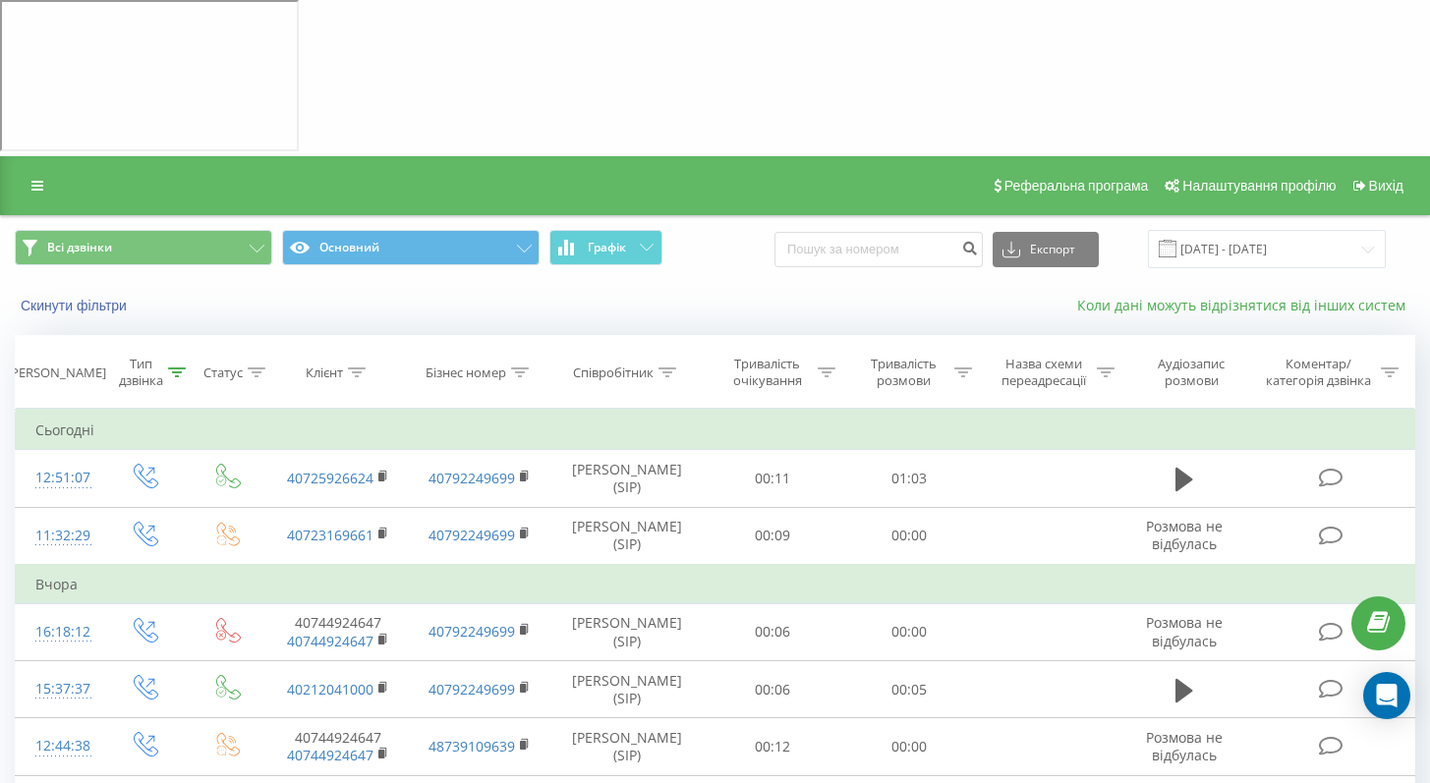
click at [1221, 296] on link "Коли дані можуть відрізнятися вiд інших систем" at bounding box center [1246, 305] width 338 height 19
